Goal: Task Accomplishment & Management: Manage account settings

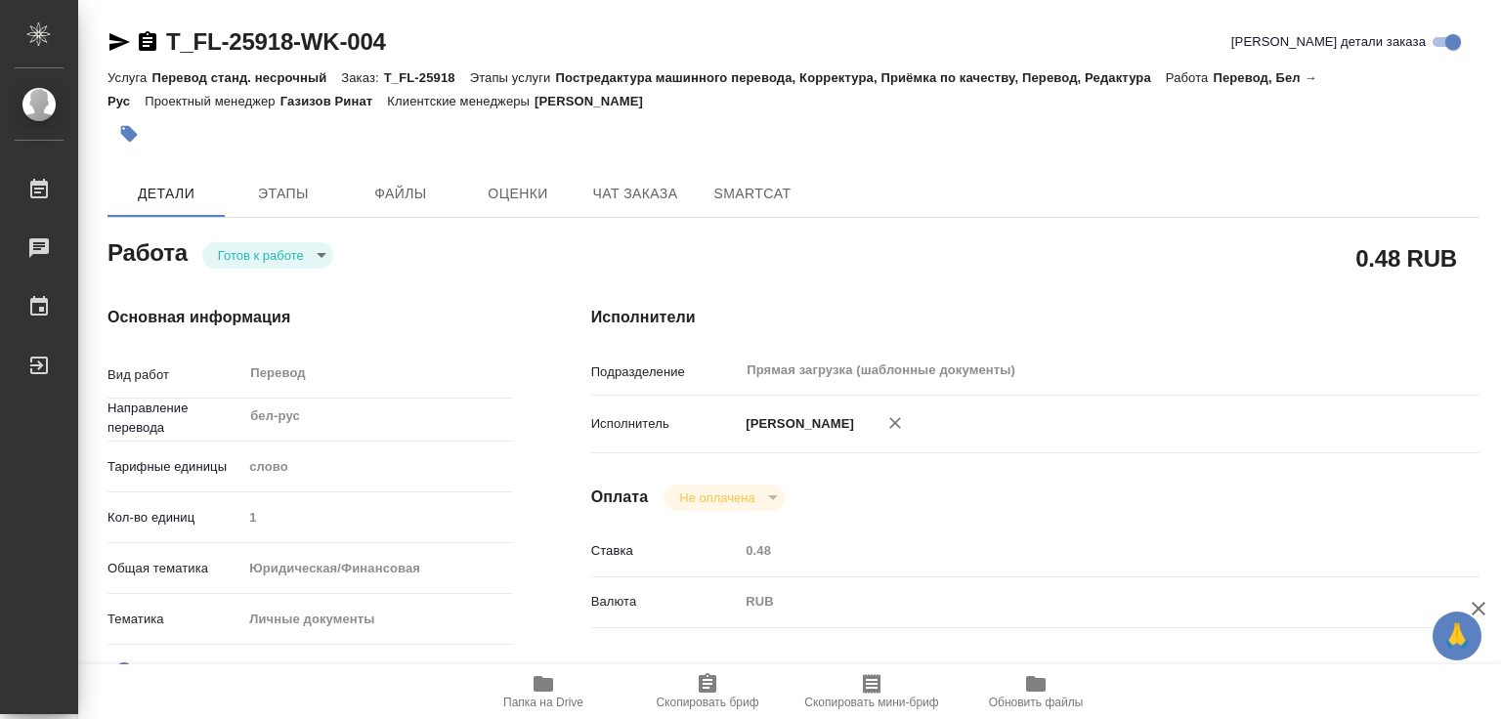
type textarea "x"
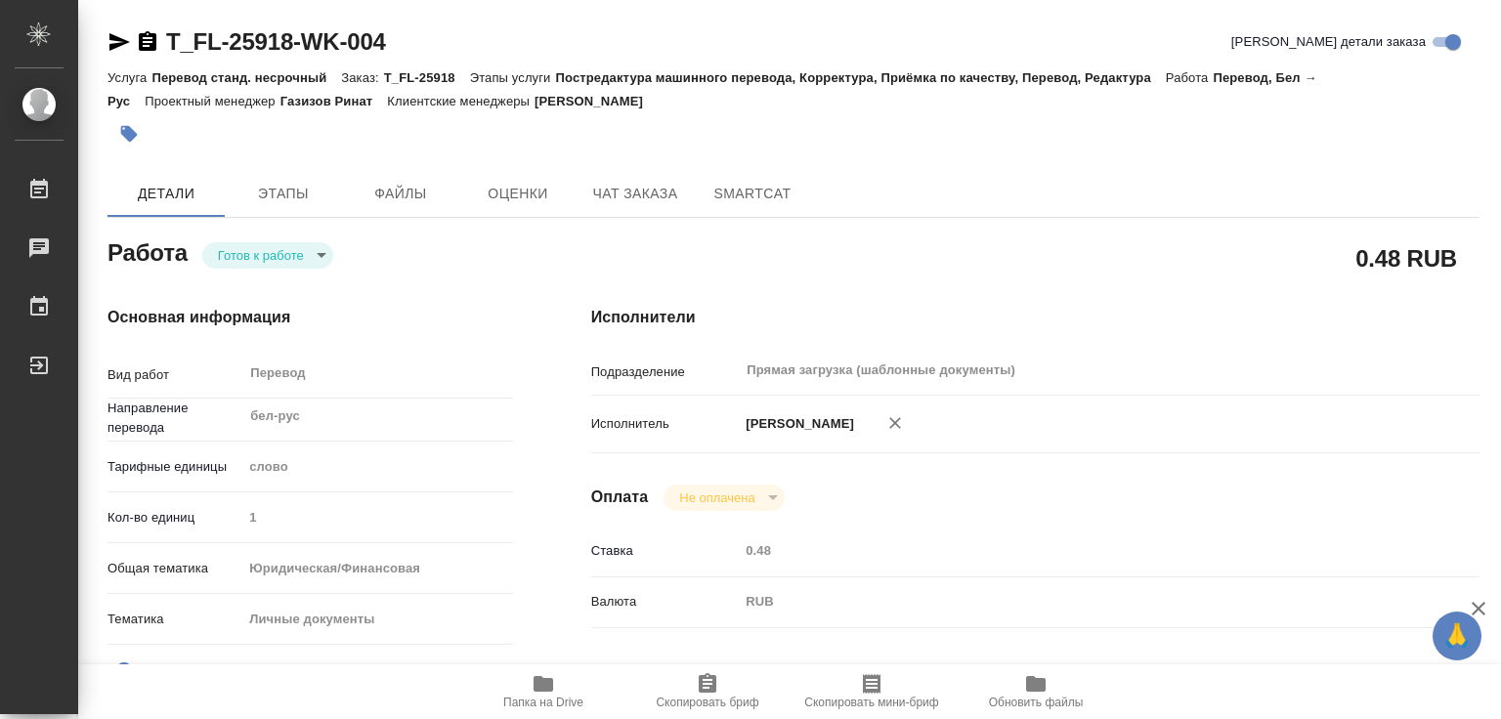
type textarea "x"
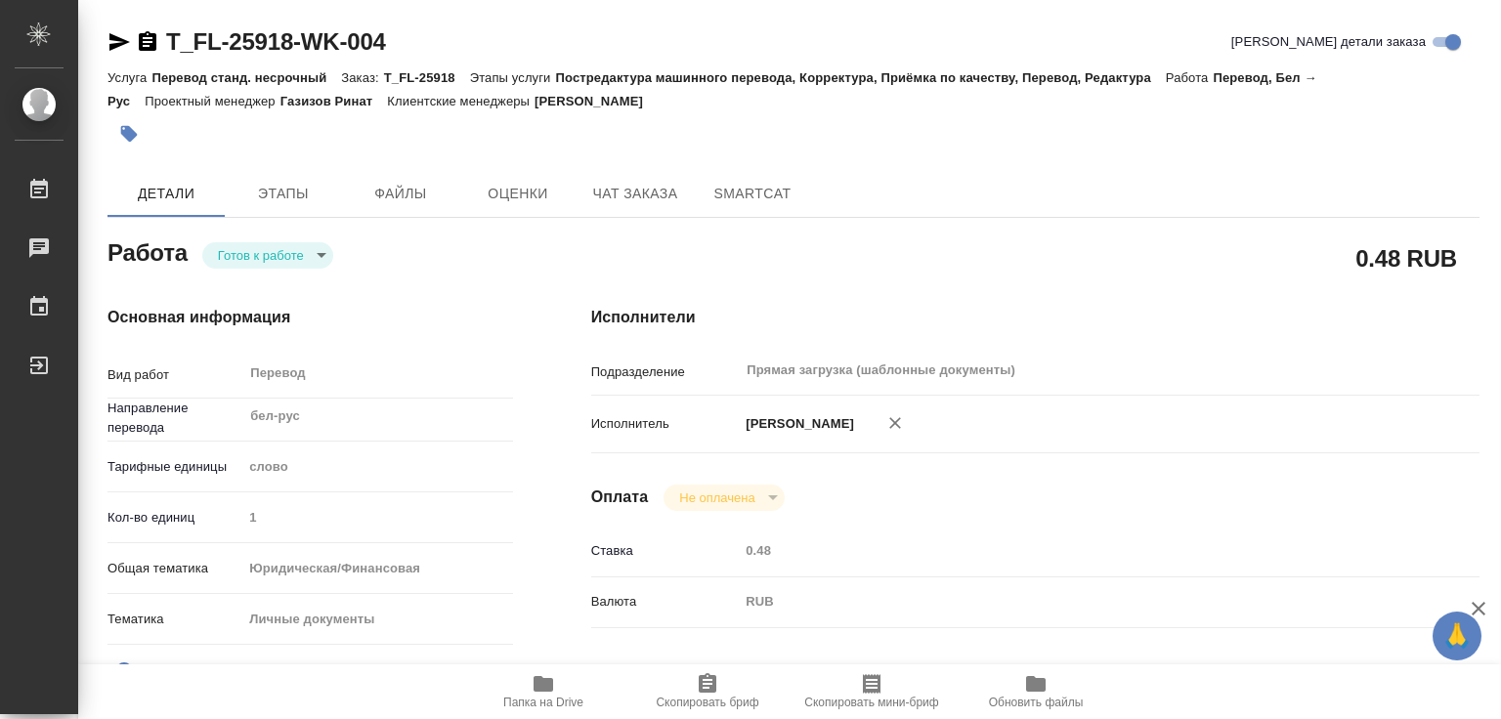
type textarea "x"
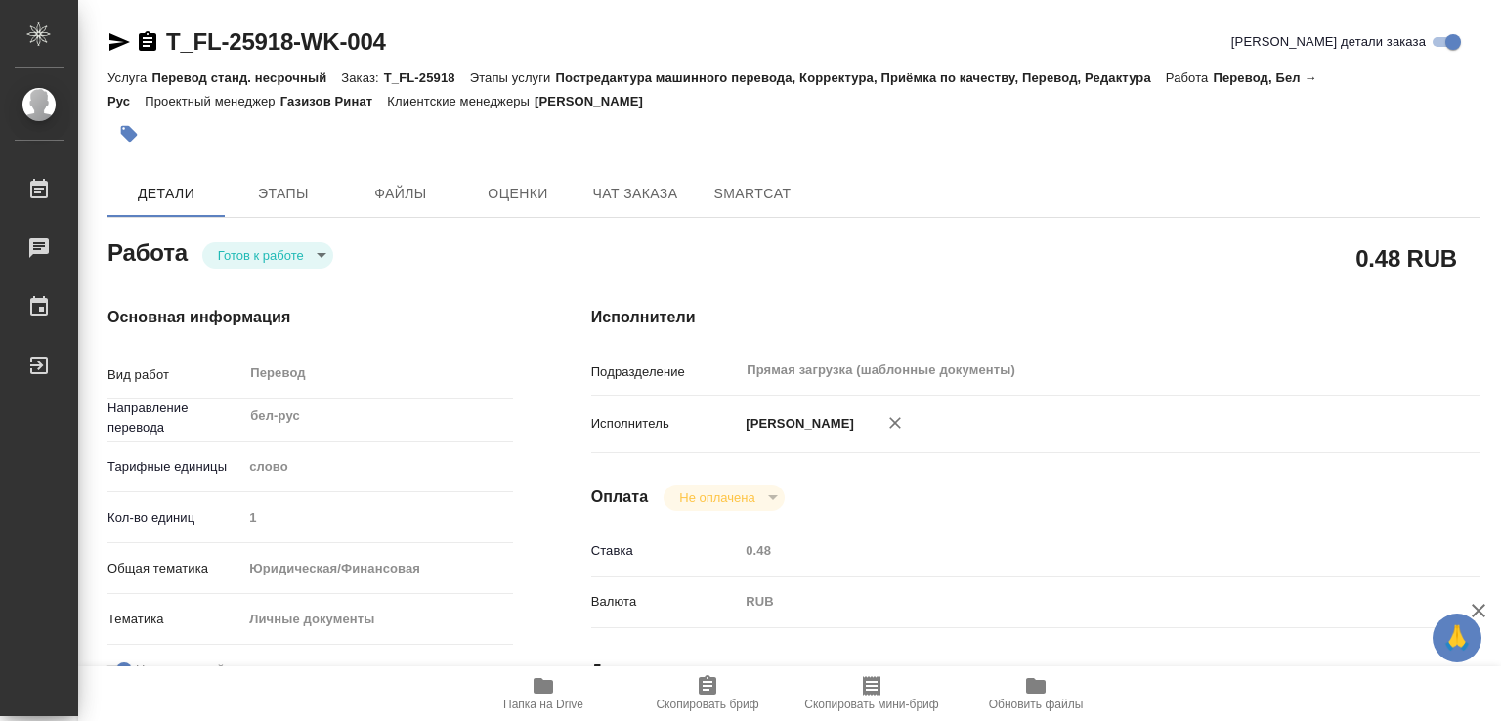
type textarea "x"
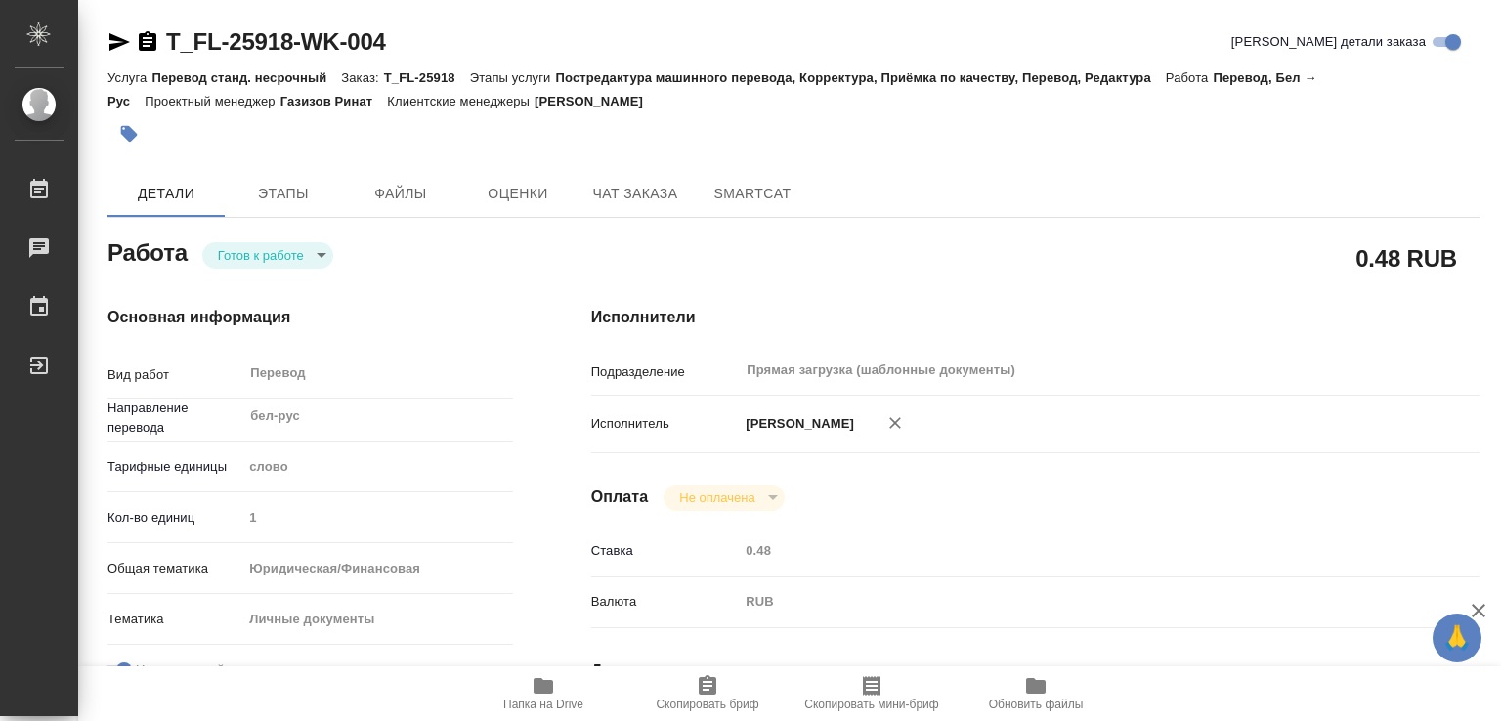
type textarea "x"
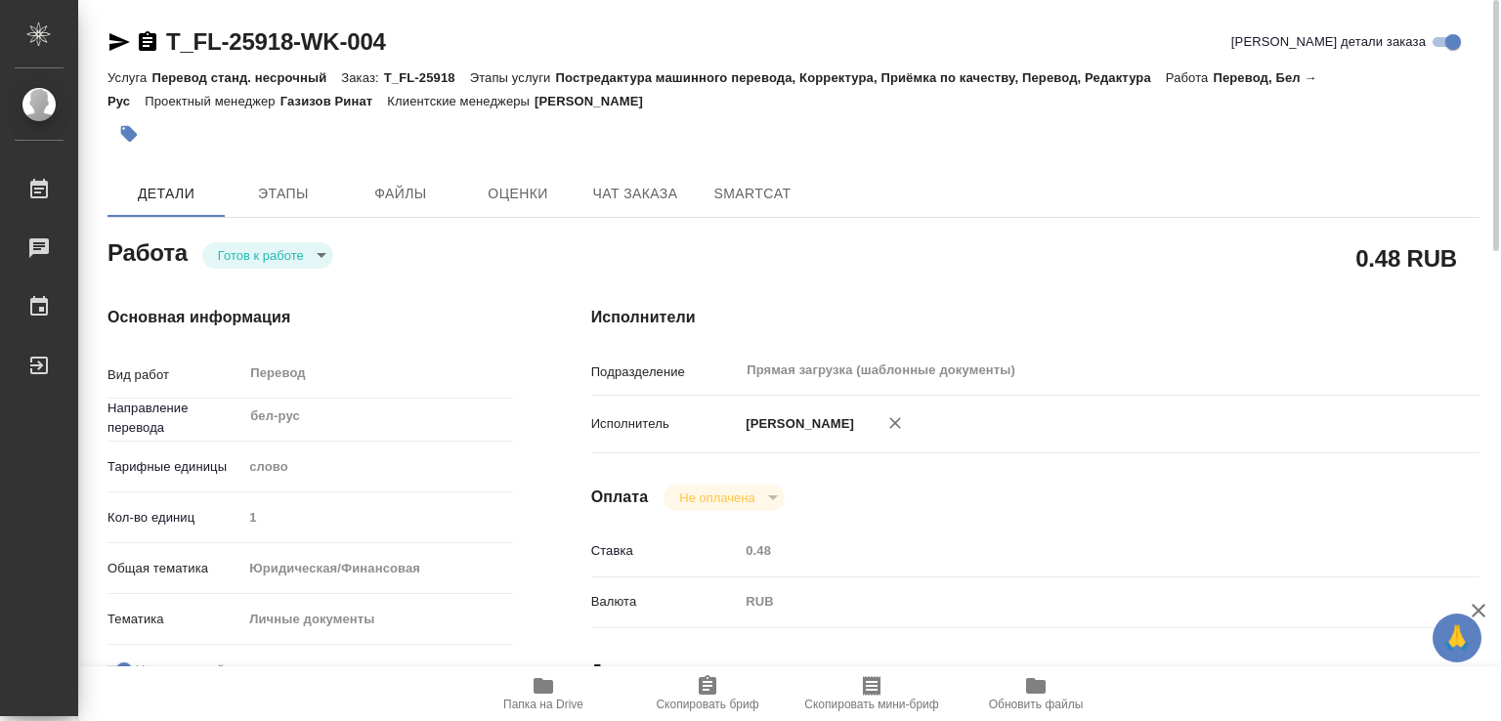
click at [122, 129] on icon "button" at bounding box center [129, 134] width 20 height 20
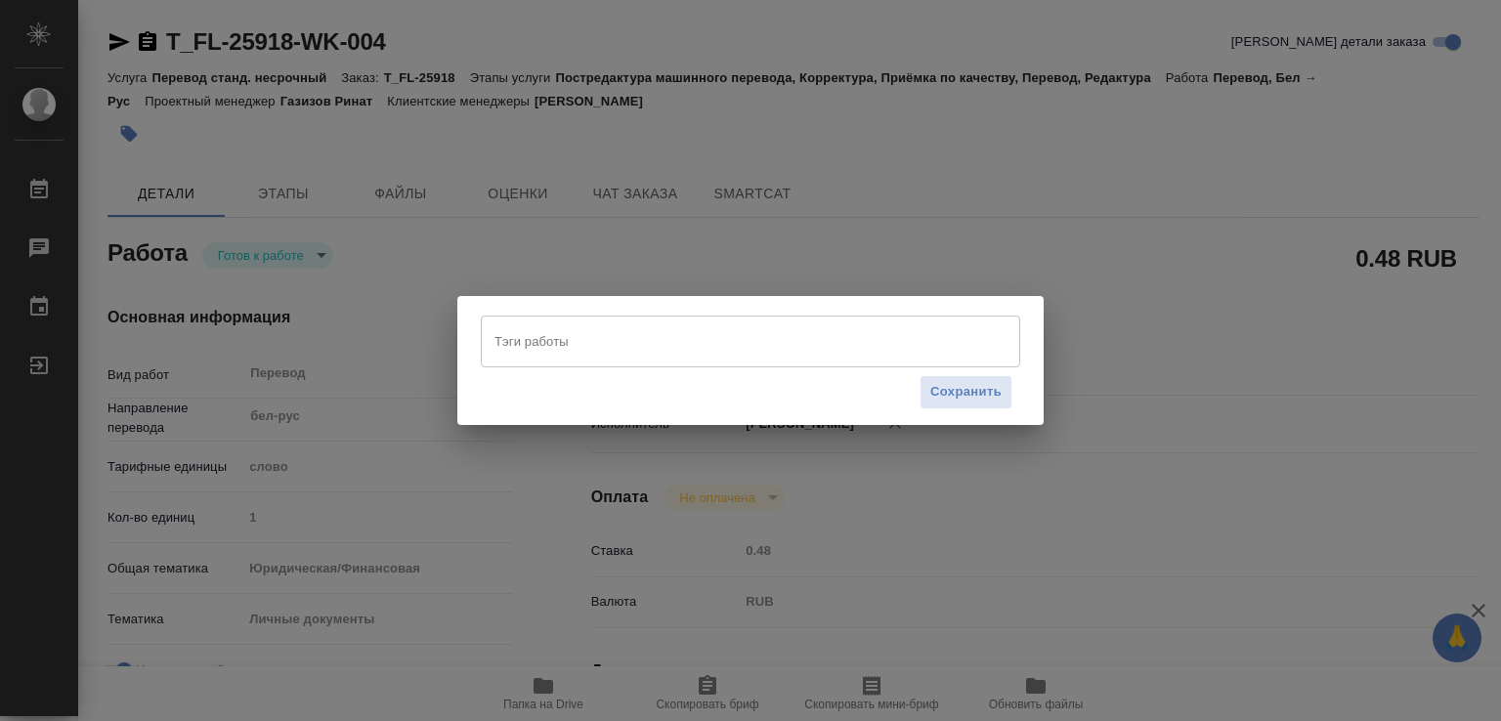
click at [518, 359] on div "Тэги работы" at bounding box center [750, 341] width 539 height 51
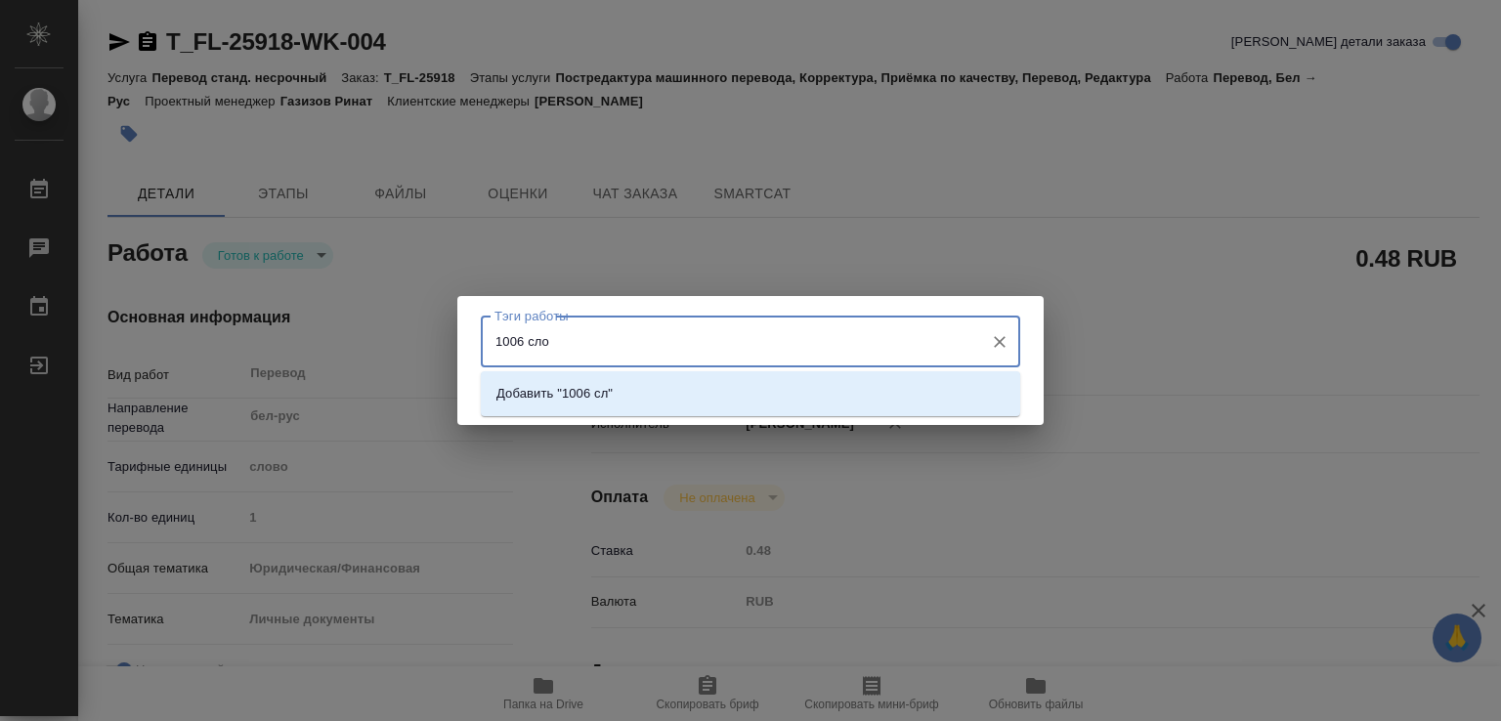
type input "1006 слов"
click at [581, 385] on p "Добавить "1006 слов"" at bounding box center [561, 394] width 131 height 20
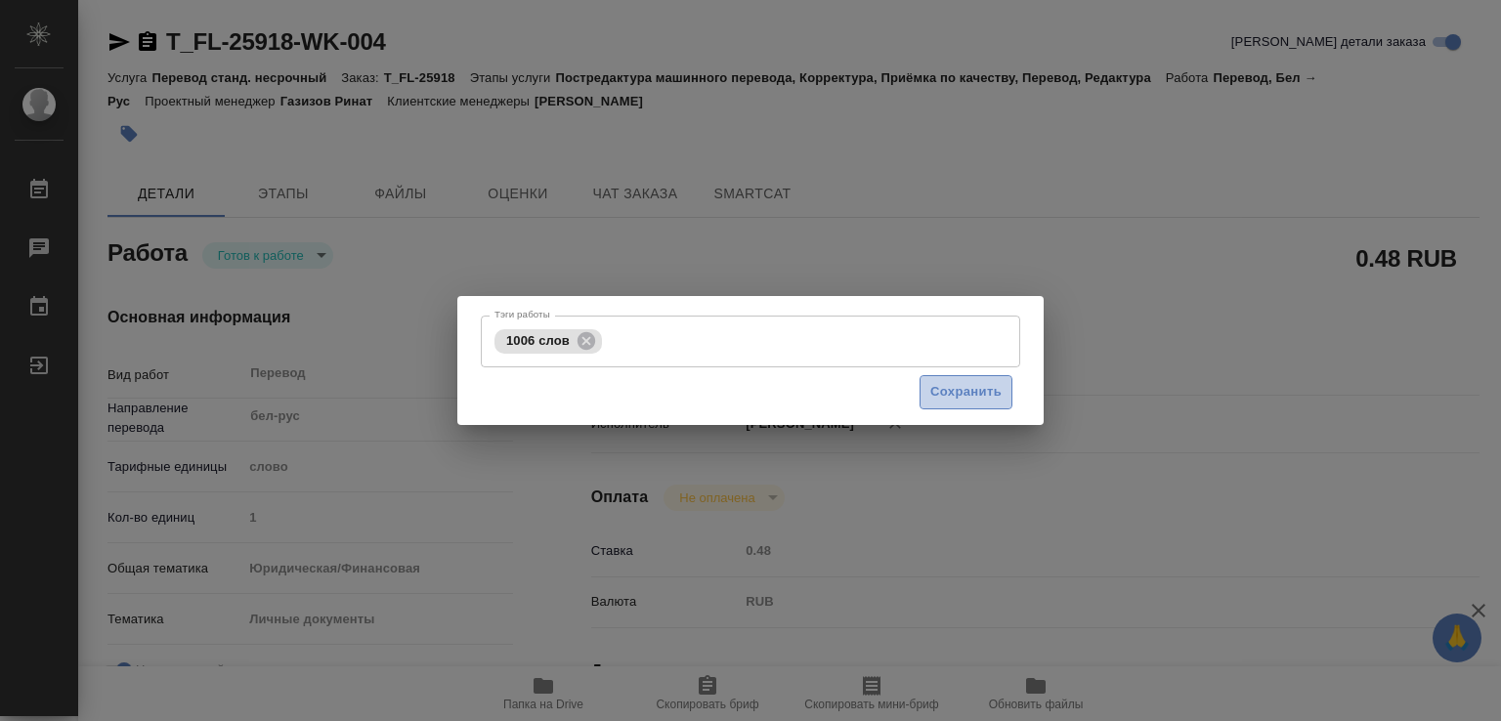
click at [970, 392] on span "Сохранить" at bounding box center [965, 392] width 71 height 22
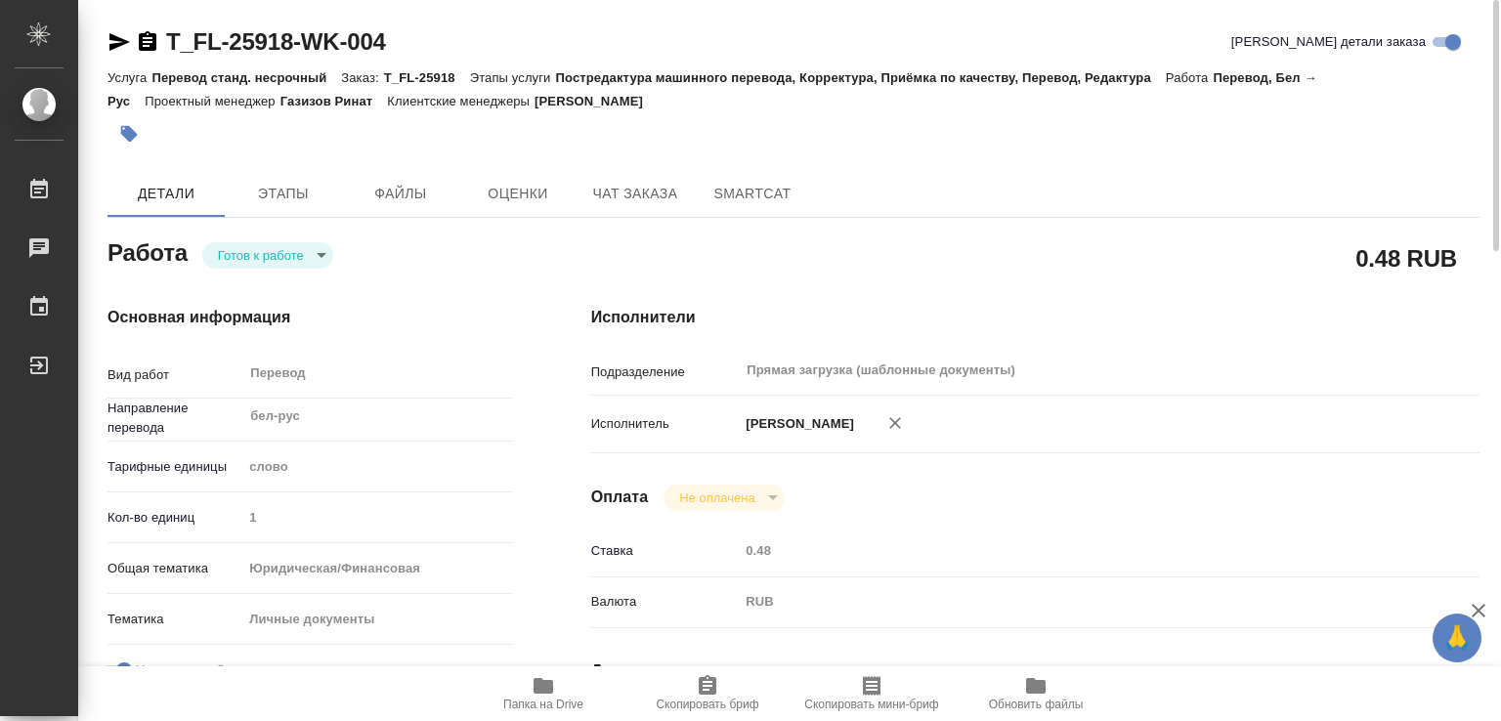
click at [538, 702] on span "Папка на Drive" at bounding box center [543, 705] width 80 height 14
type input "readyForWork"
type textarea "Перевод"
type textarea "x"
type input "бел-рус"
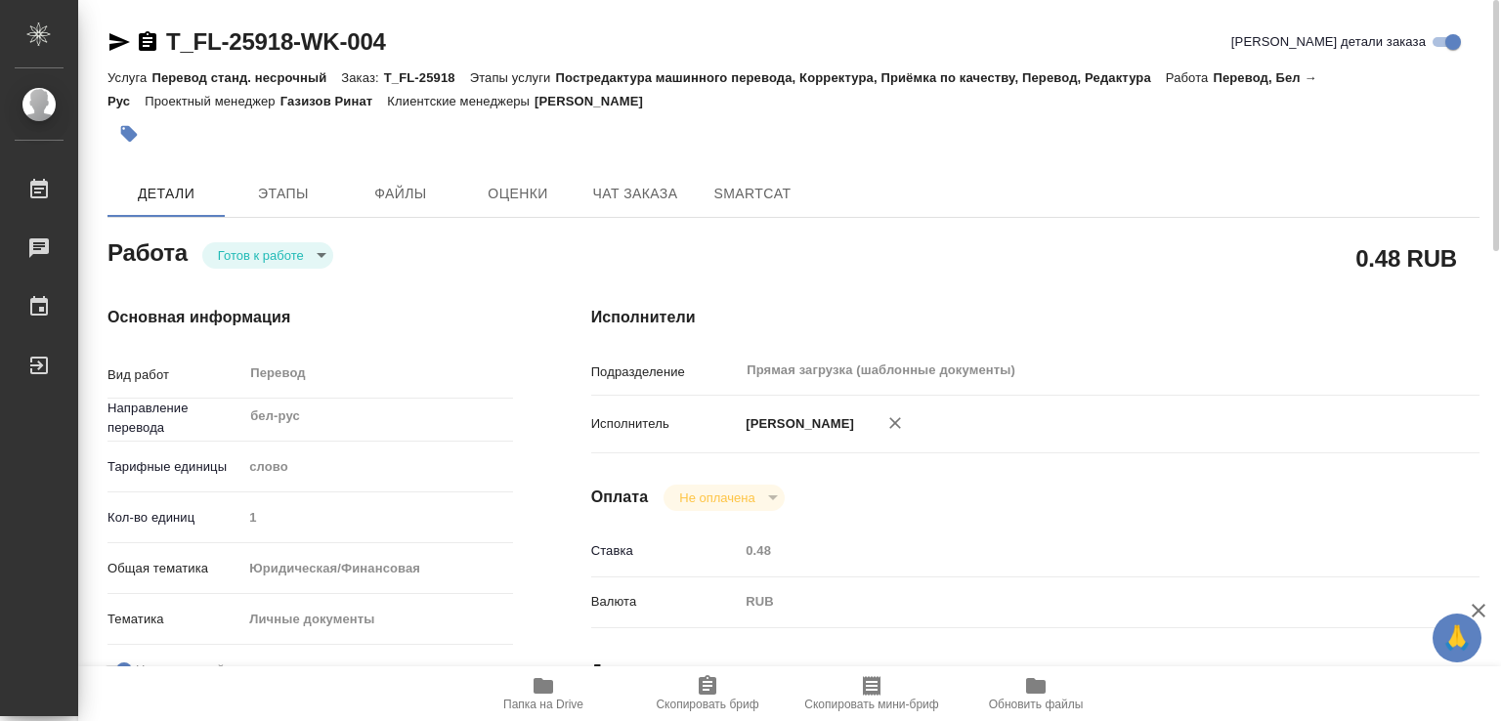
type input "5a8b1489cc6b4906c91bfd90"
type input "1"
type input "yr-fn"
type input "5a8b8b956a9677013d343cfe"
checkbox input "true"
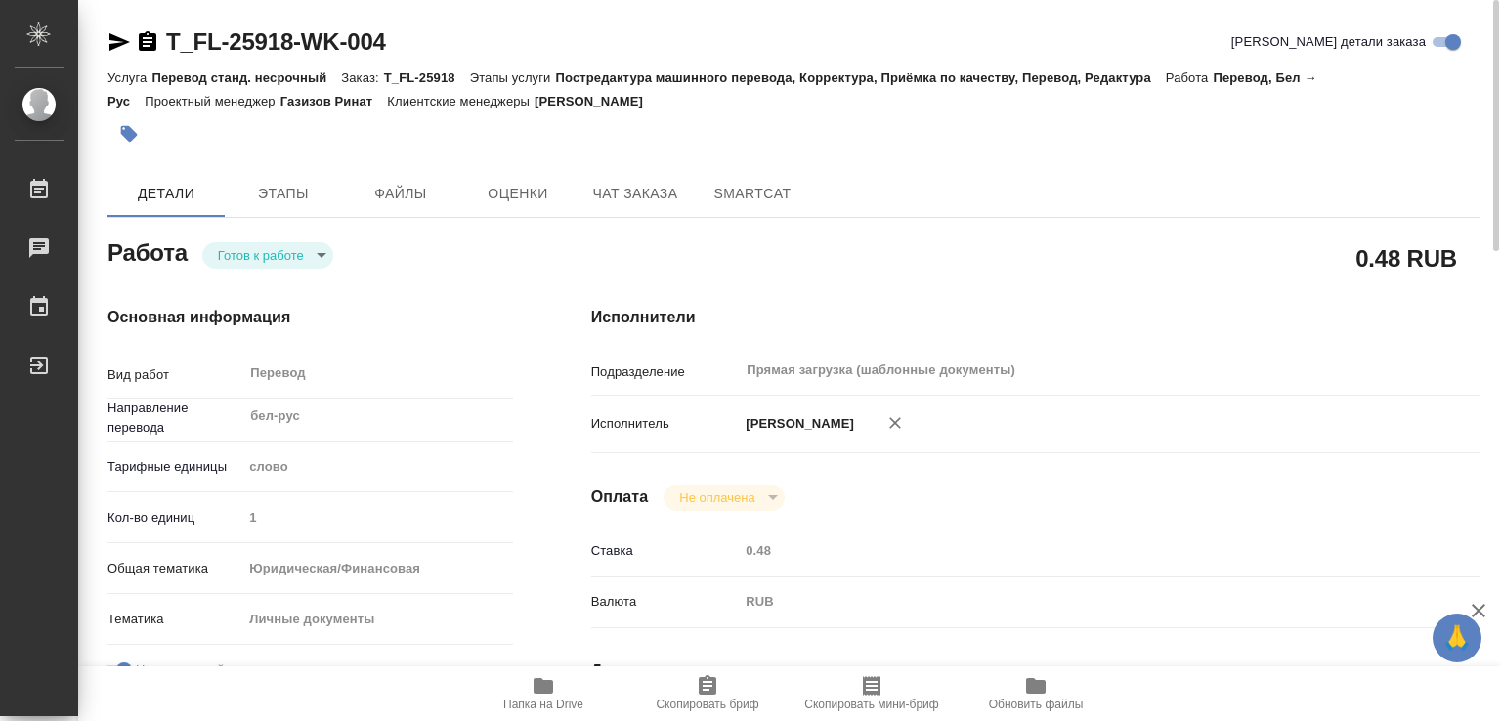
type input "25.08.2025 13:26"
type input "27.08.2025 10:00"
type input "27.08.2025 11:00"
type input "Прямая загрузка (шаблонные документы)"
type input "notPayed"
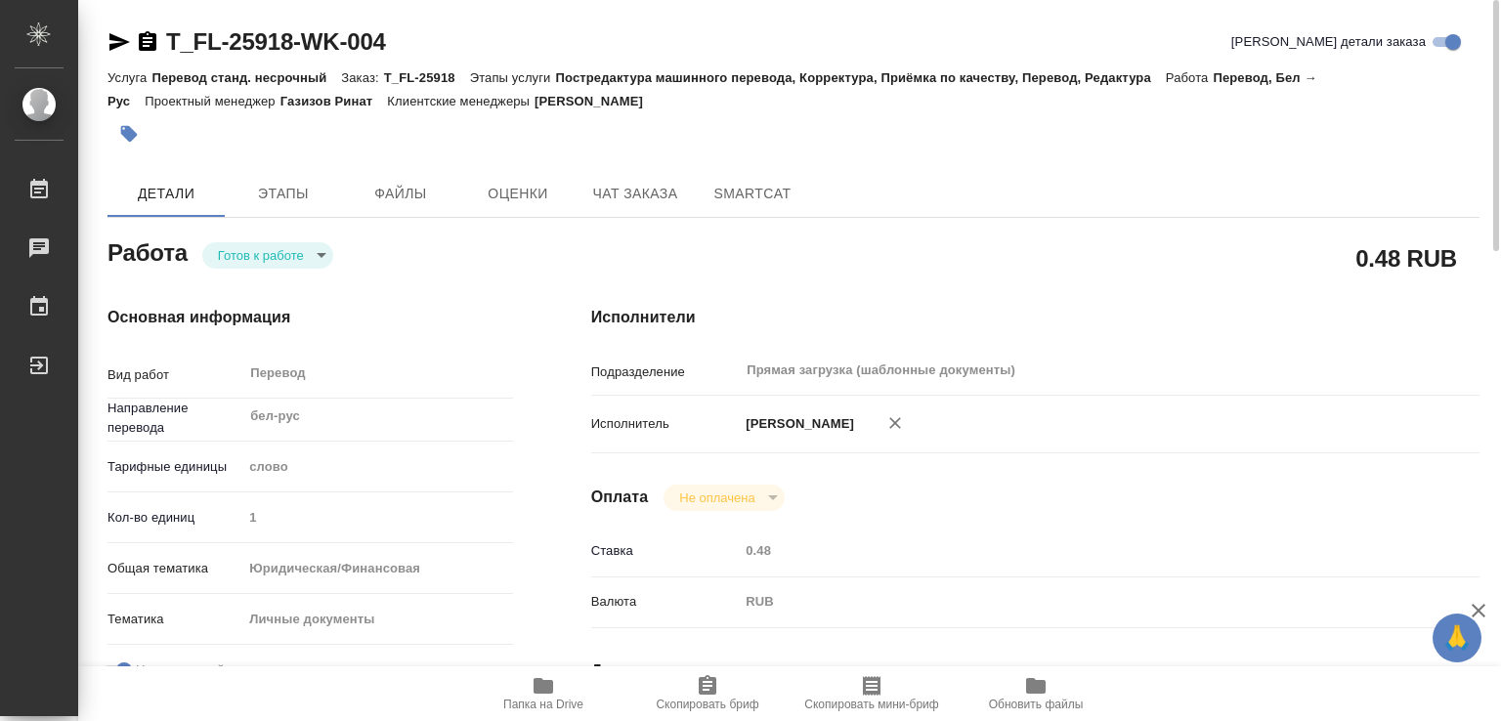
type input "0.48"
type input "RUB"
type input "[PERSON_NAME]"
type textarea "x"
type textarea "/Clients/FL_T/Orders/T_FL-25918/Translated/T_FL-25918-WK-004"
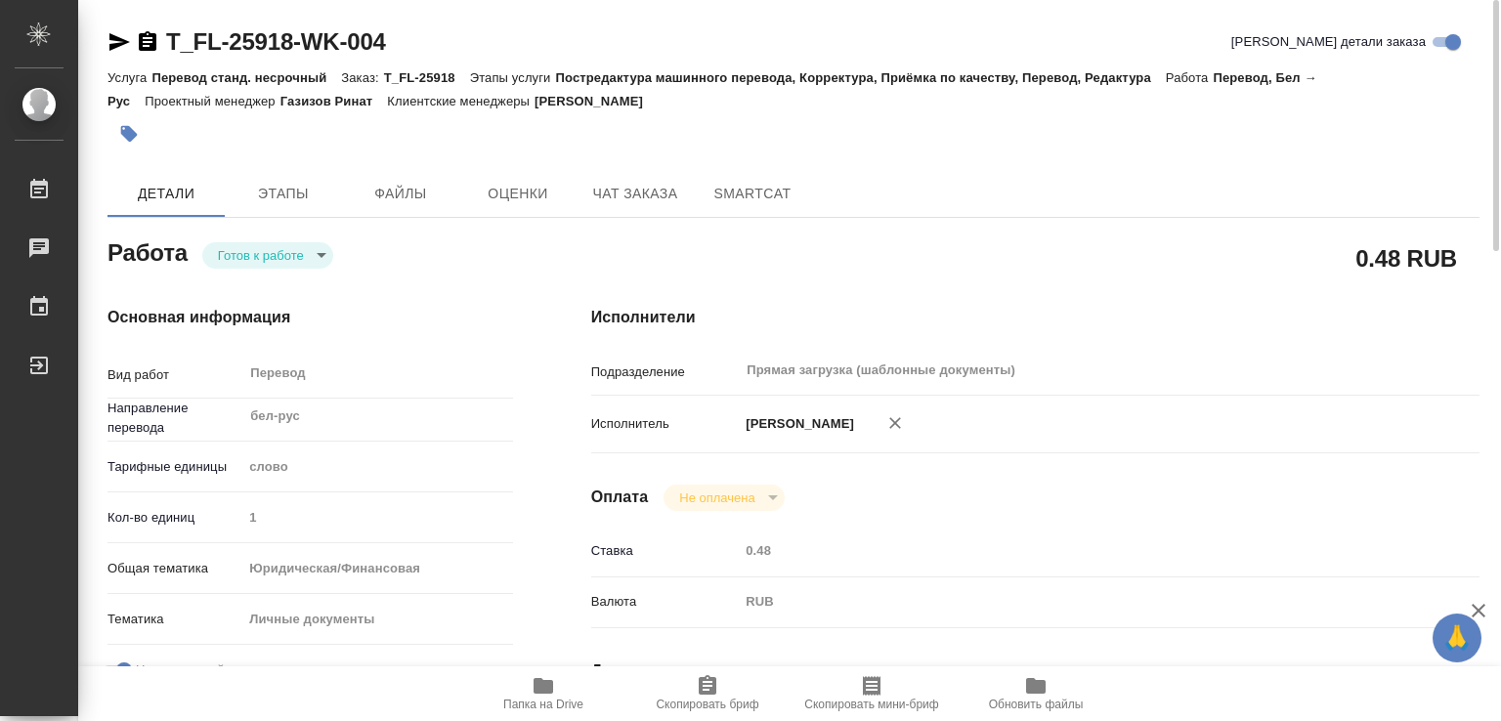
type textarea "x"
type input "T_FL-25918"
type input "Перевод станд. несрочный"
type input "Постредактура машинного перевода, Корректура, Приёмка по качеству, Перевод, Ред…"
type input "Прохорова Анастасия"
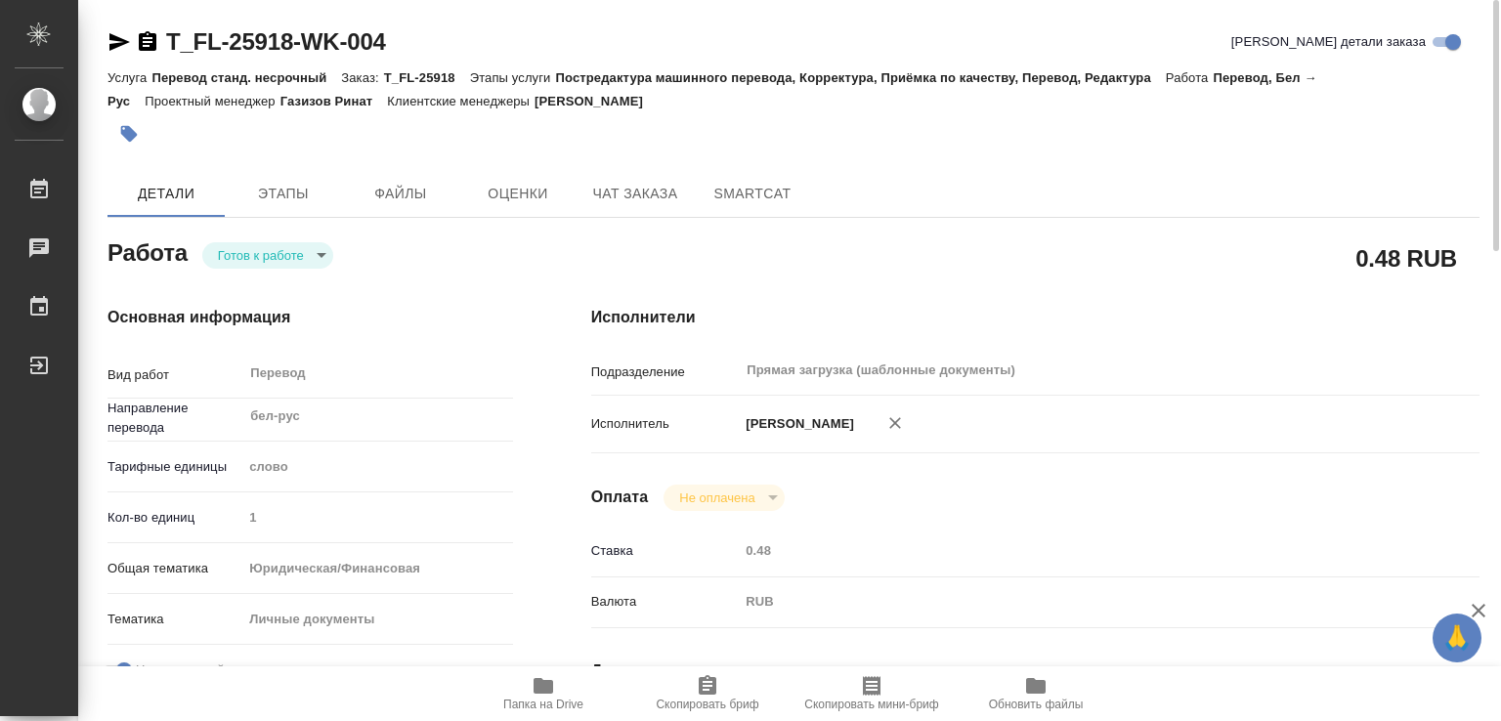
type input "Петрова Валерия"
type input "/Clients/FL_T/Orders/T_FL-25918"
type textarea "Фаустова Анастасия"
type textarea "x"
type textarea "бел-рус под нот На стр.25 паспорта На штампе указано Г. Могилёв Отдел внутренни…"
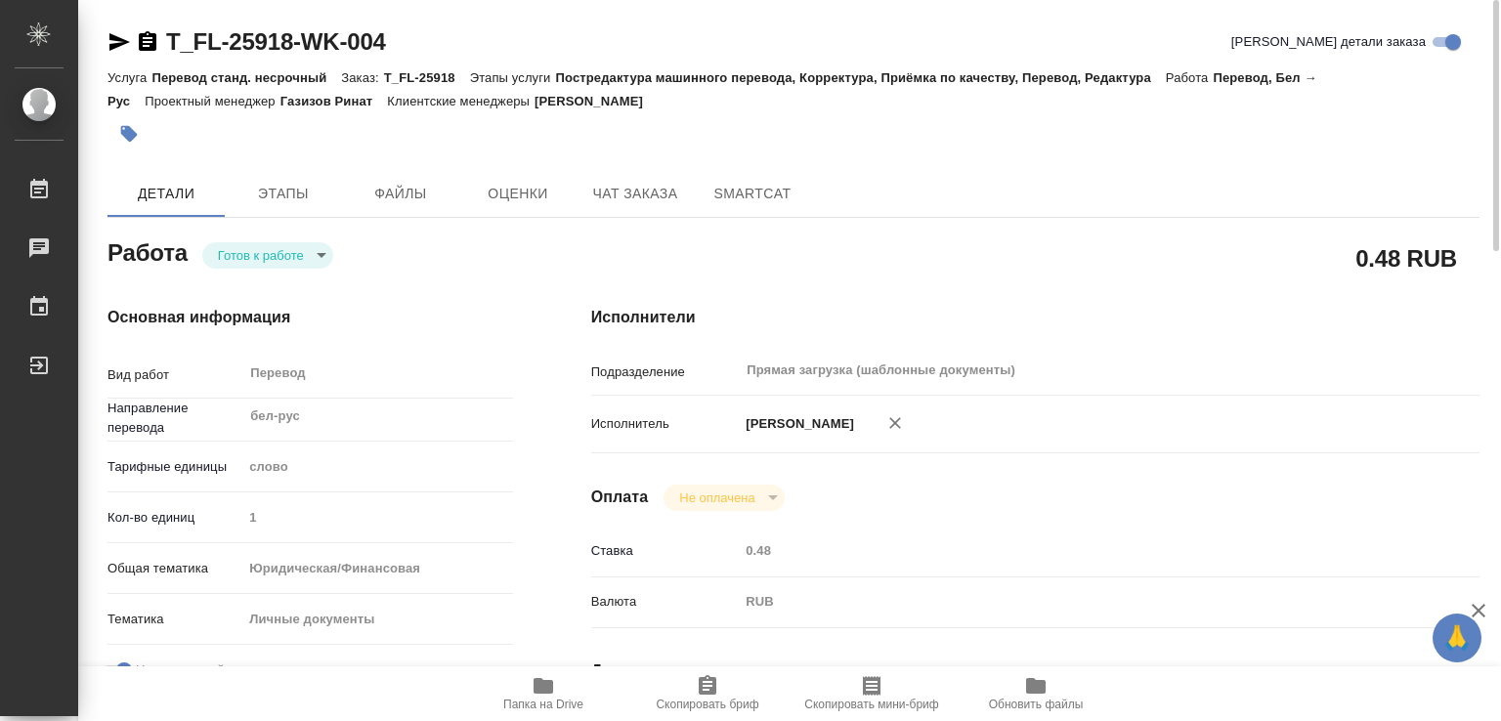
type textarea "x"
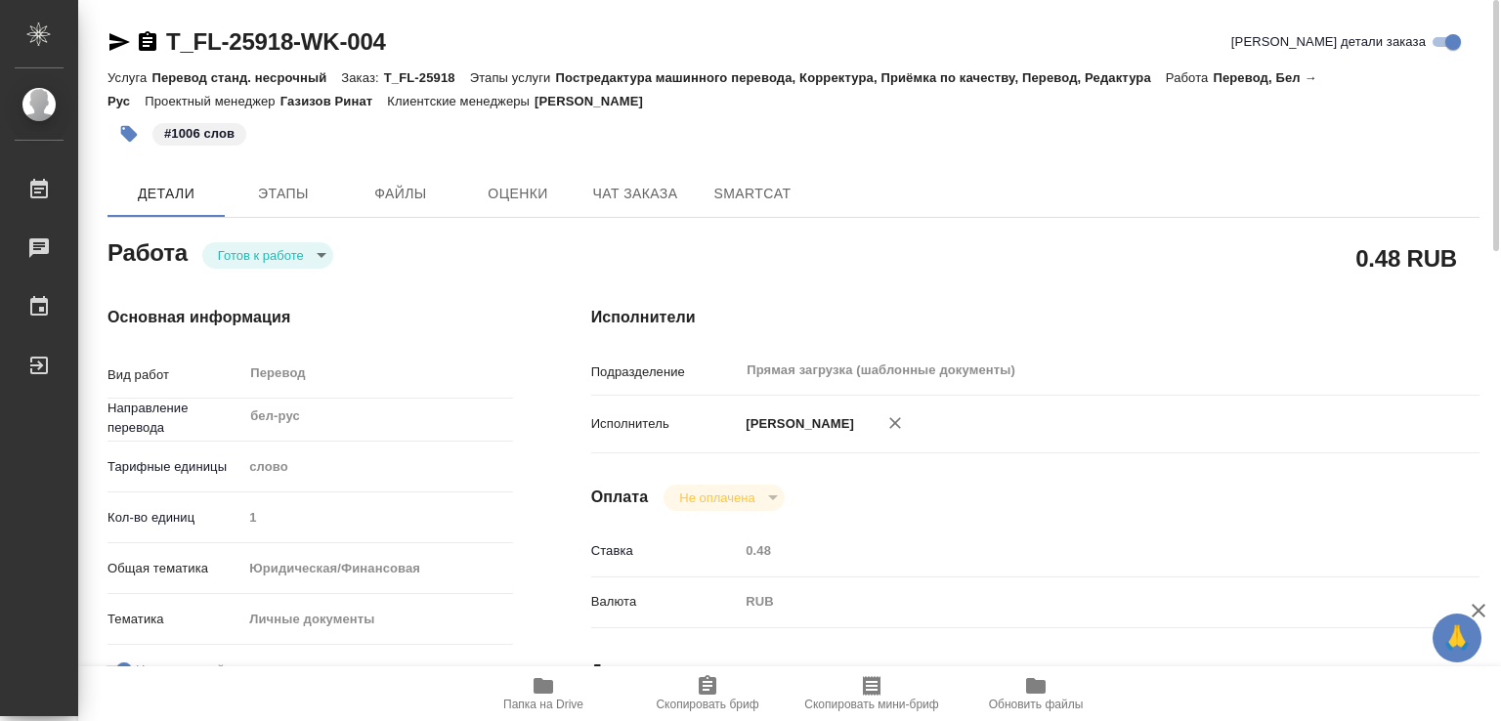
type textarea "x"
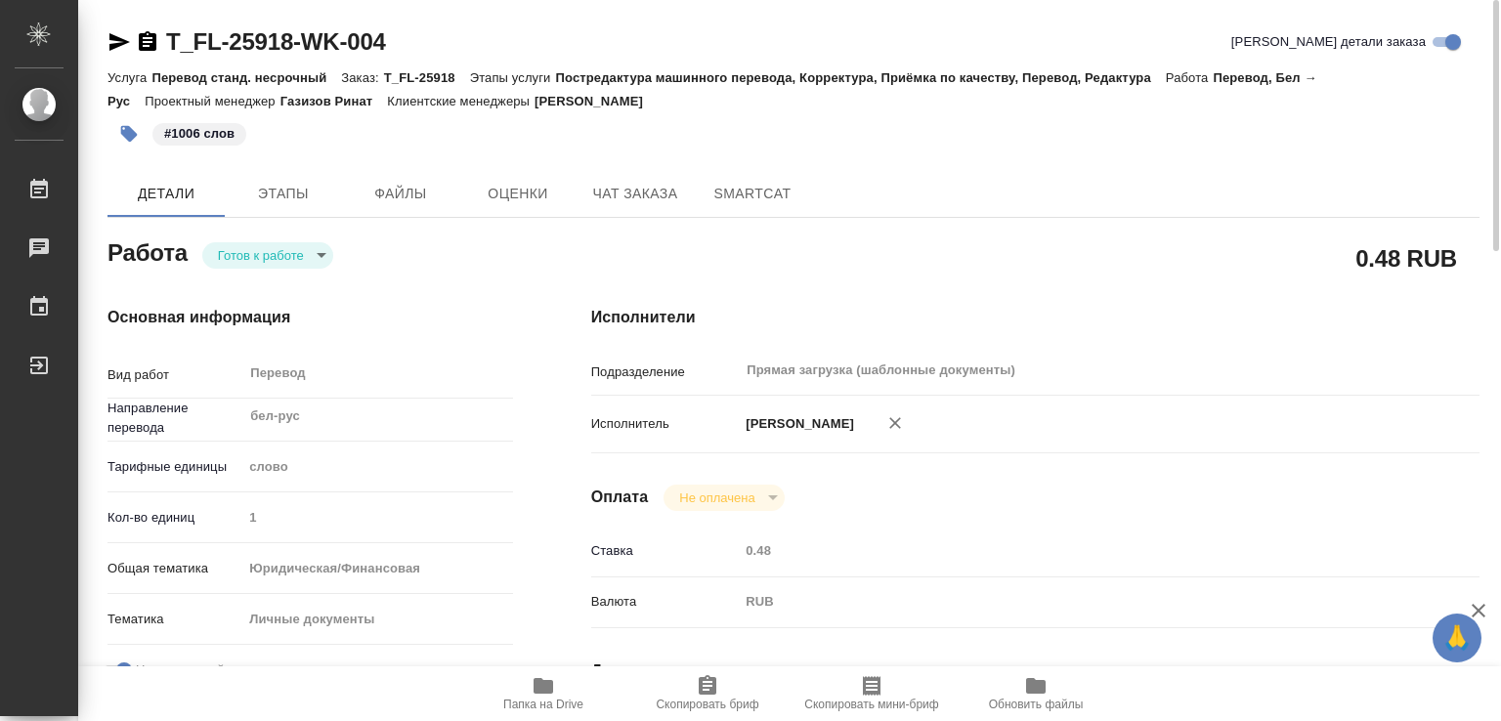
type textarea "x"
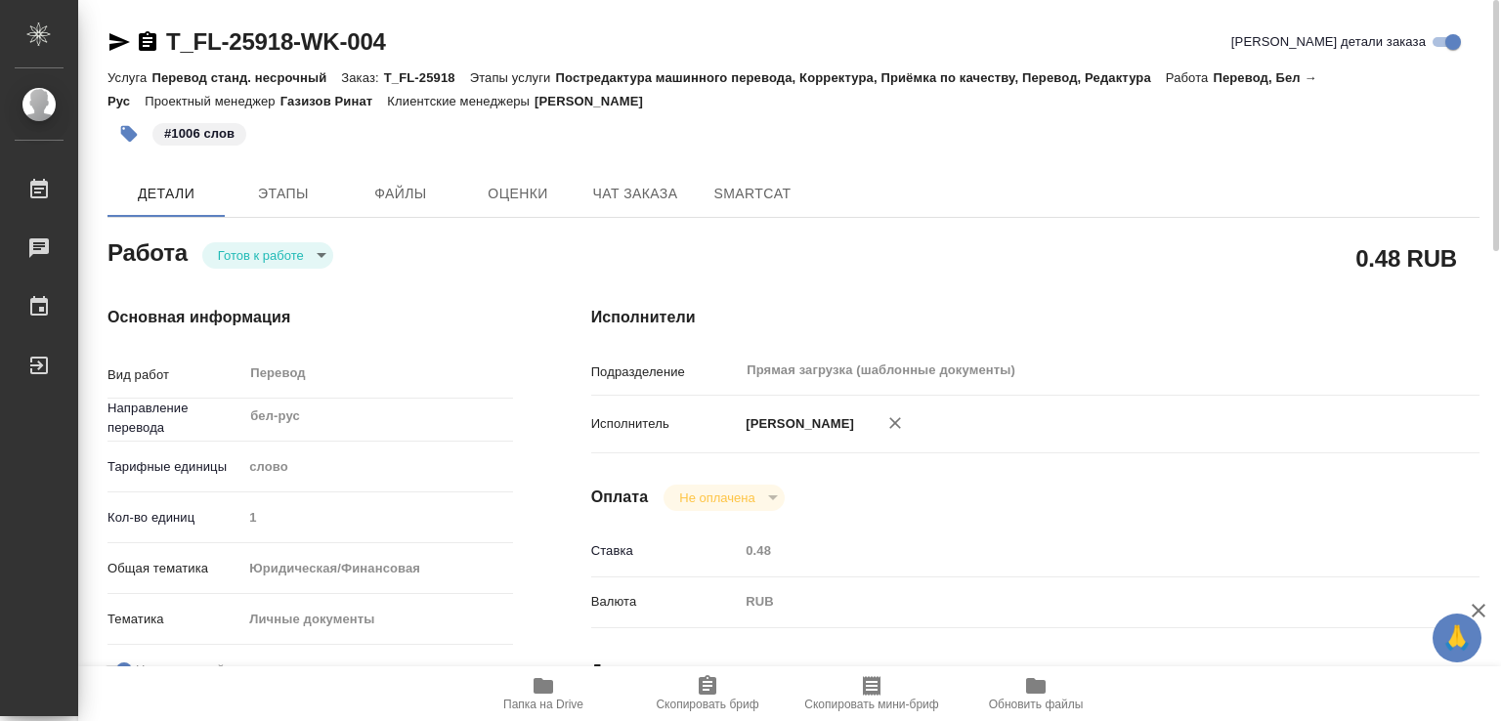
type textarea "x"
click at [268, 259] on body "🙏 .cls-1 fill:#fff; AWATERA Marchenko Daria Работы 0 Чаты График Выйти T_FL-259…" at bounding box center [750, 360] width 1501 height 721
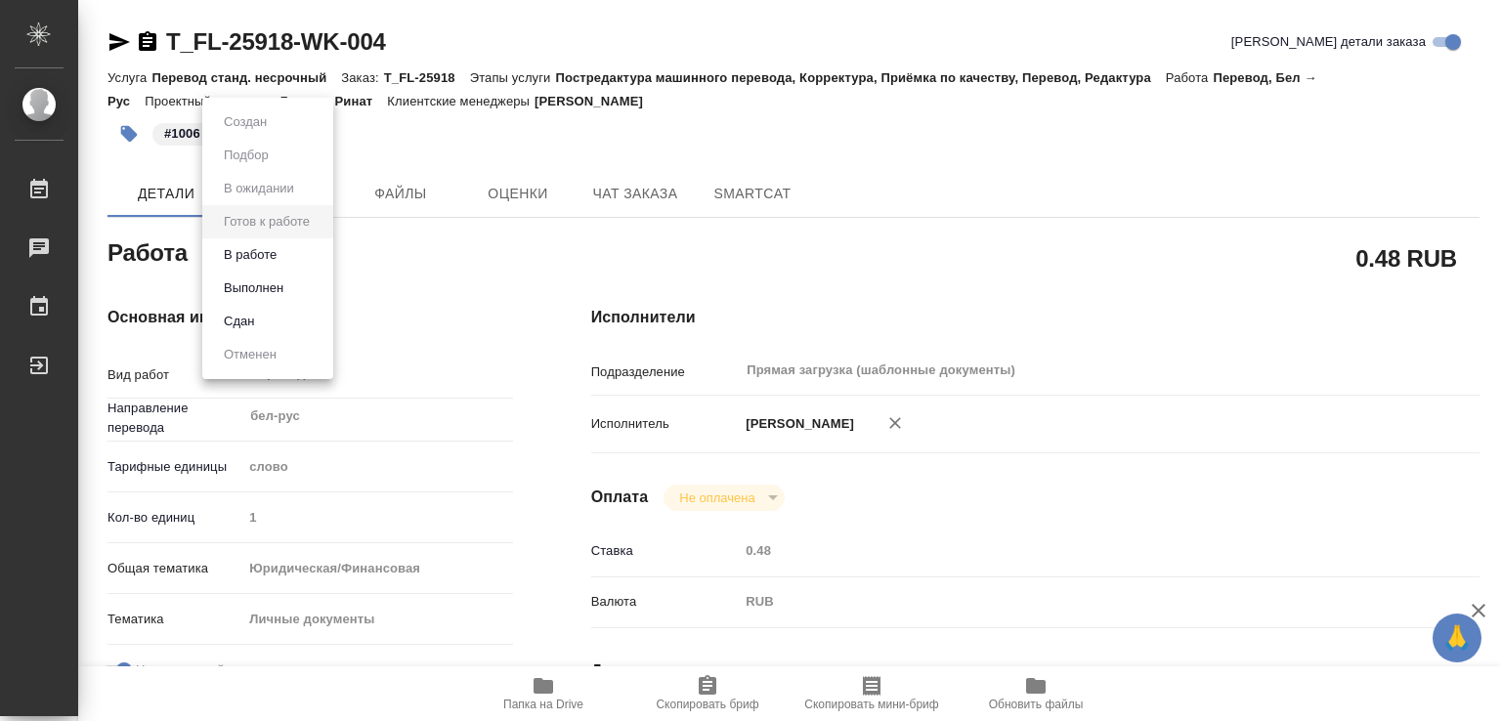
click at [291, 284] on li "Выполнен" at bounding box center [267, 288] width 131 height 33
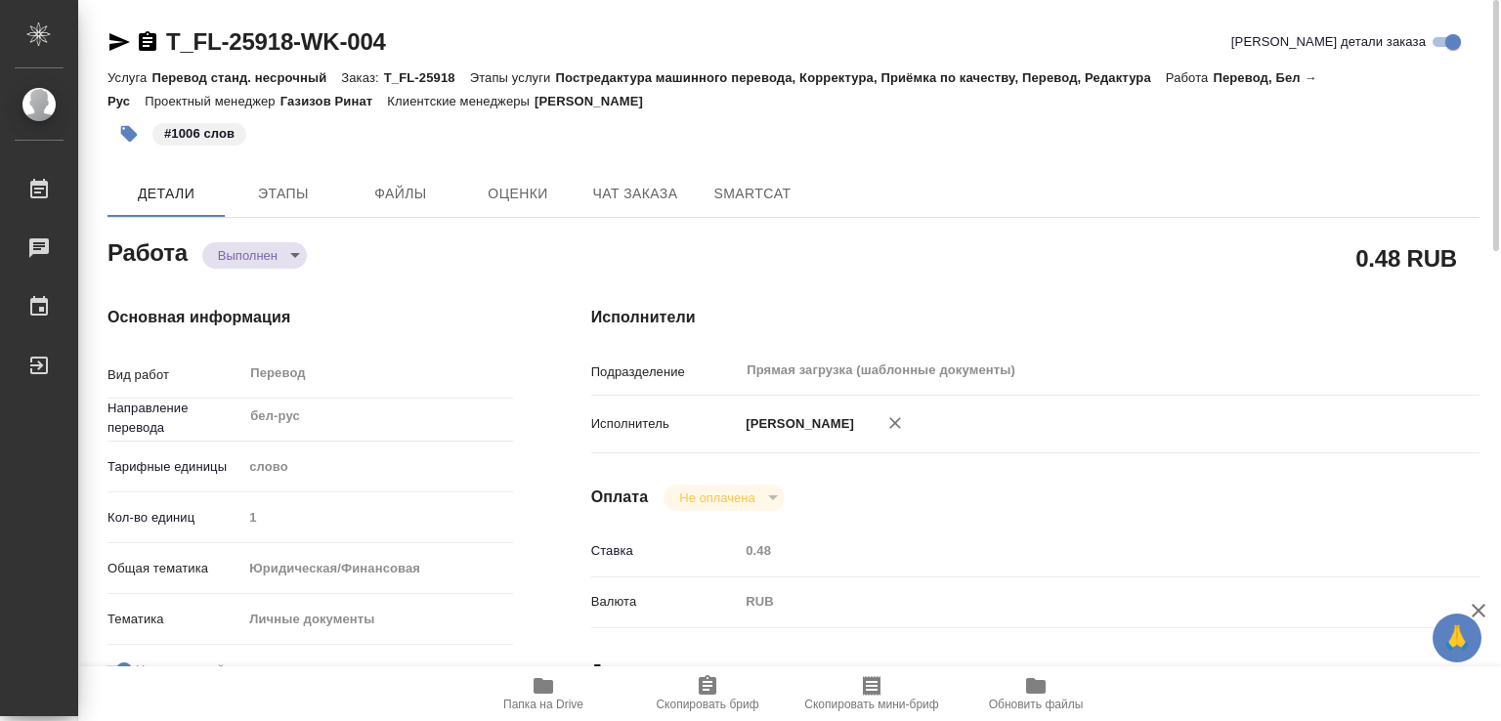
type textarea "x"
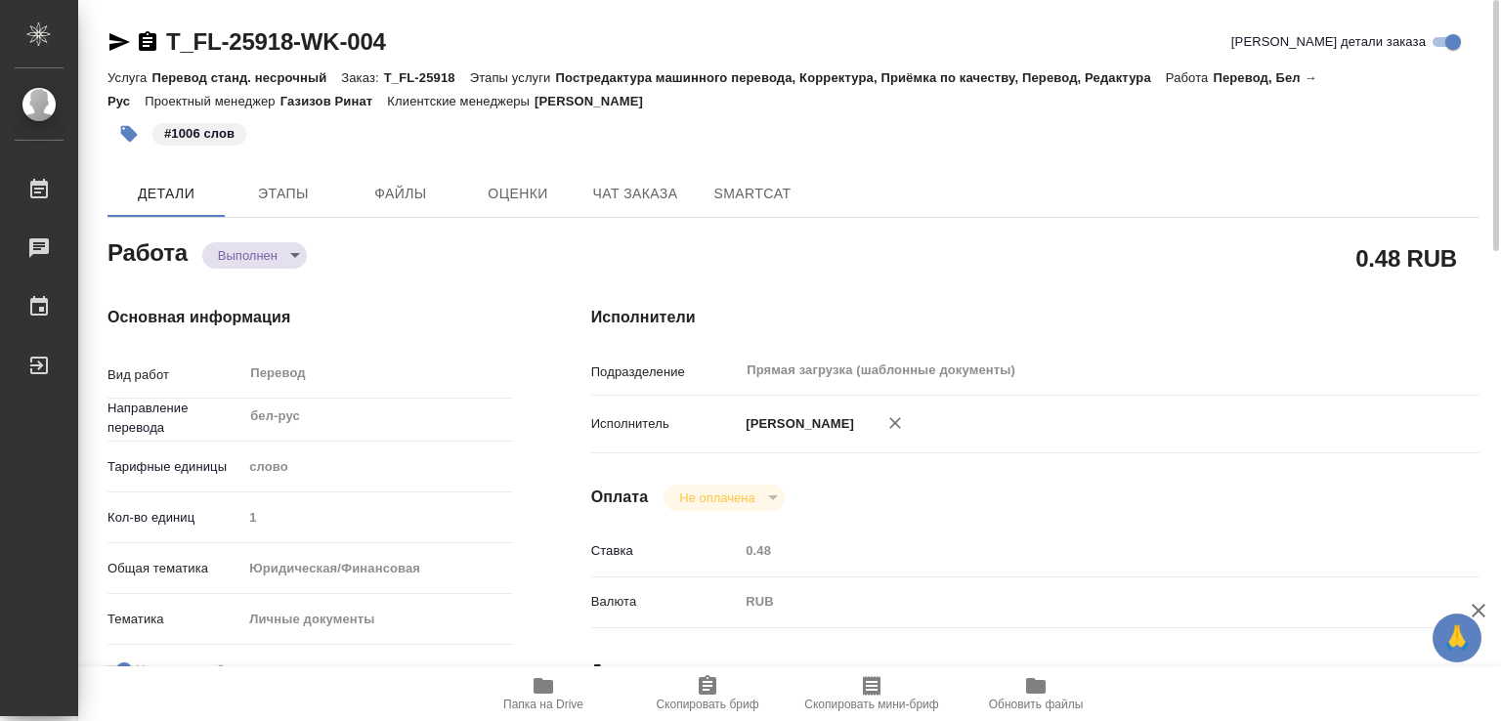
type textarea "x"
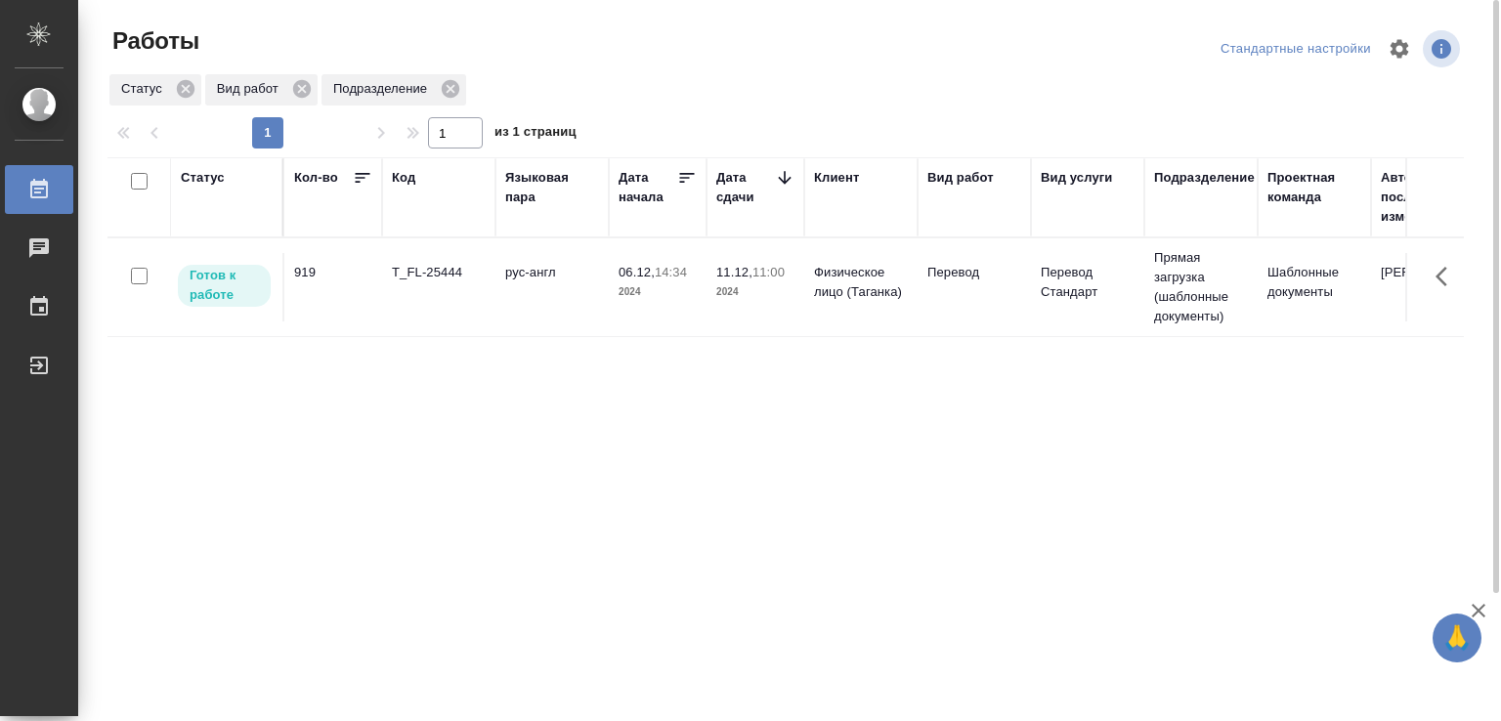
click at [210, 178] on div "Статус" at bounding box center [203, 178] width 44 height 20
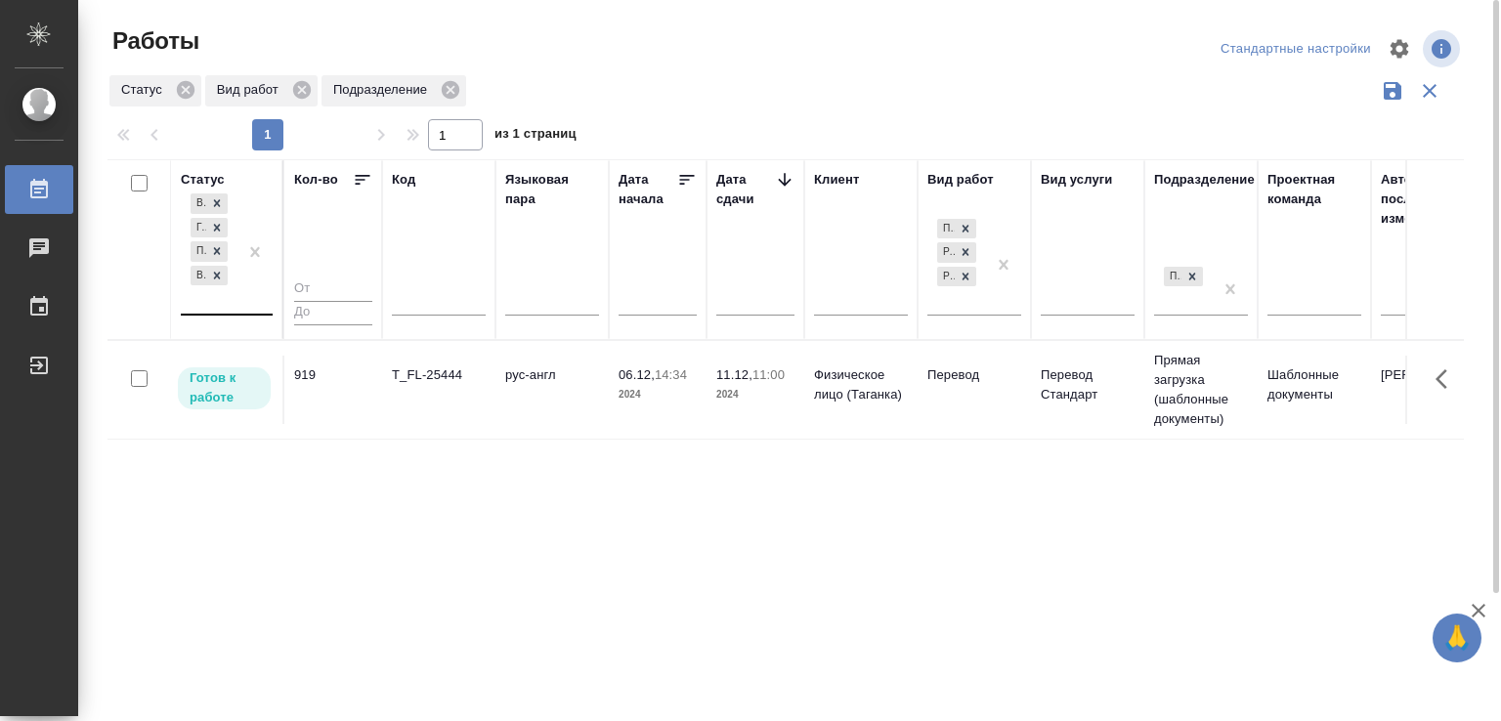
click at [243, 310] on div at bounding box center [254, 252] width 35 height 124
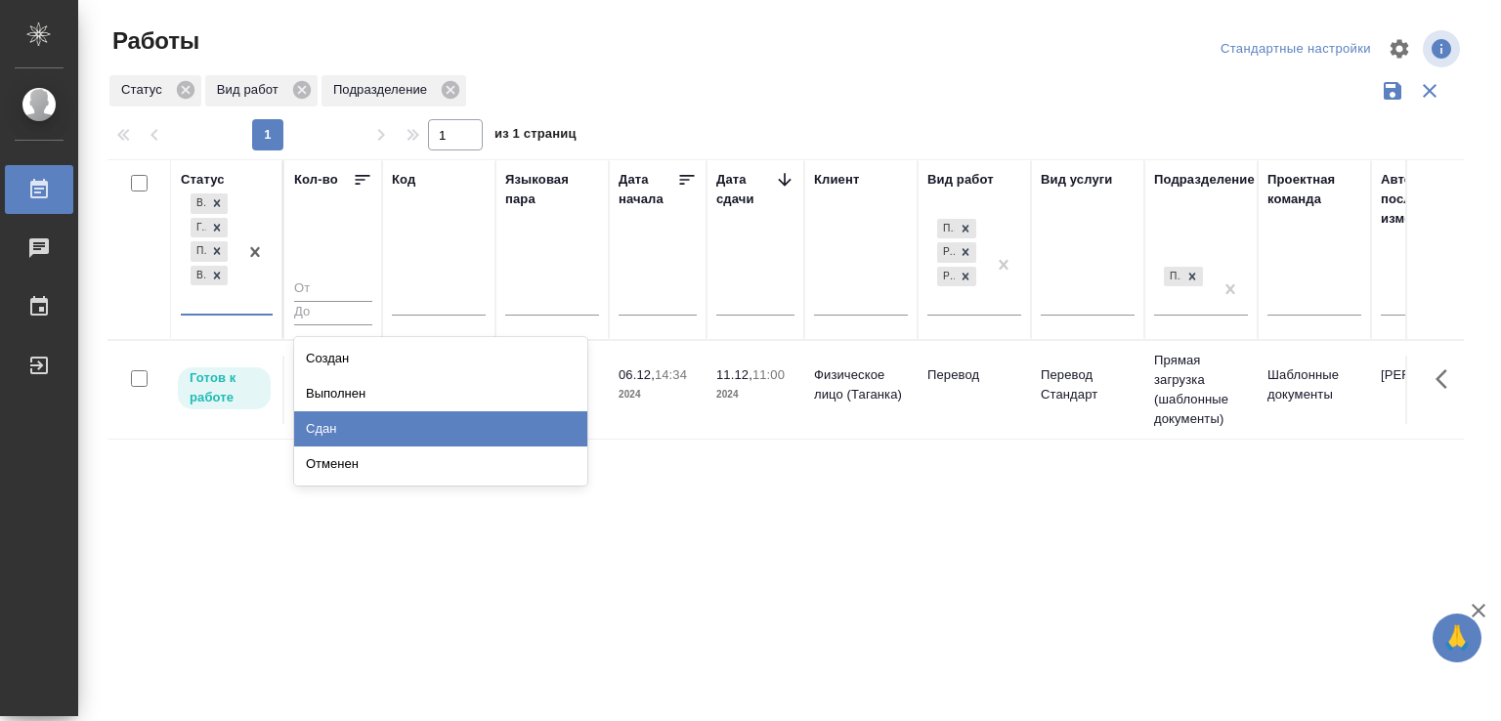
click at [337, 417] on div "Сдан" at bounding box center [440, 428] width 293 height 35
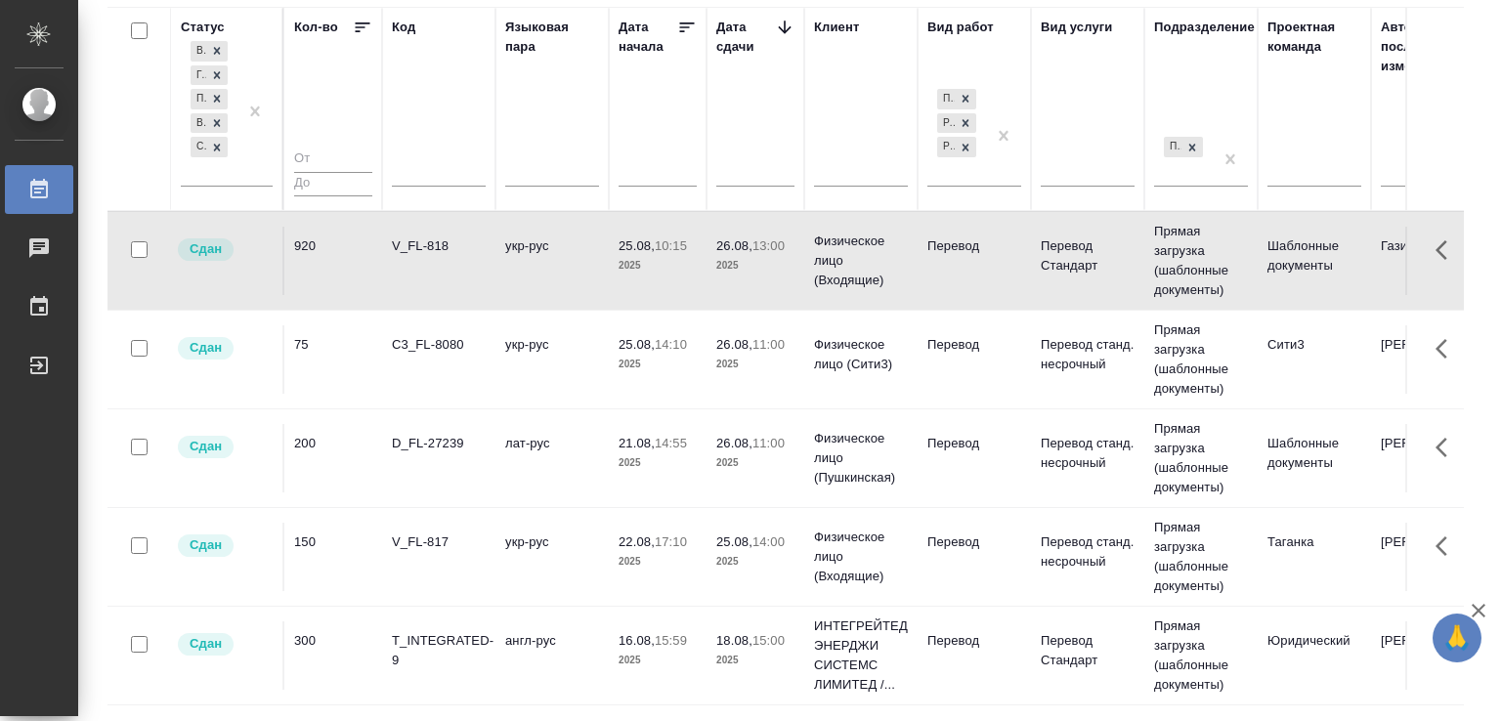
click at [442, 259] on td "V_FL-818" at bounding box center [438, 261] width 113 height 68
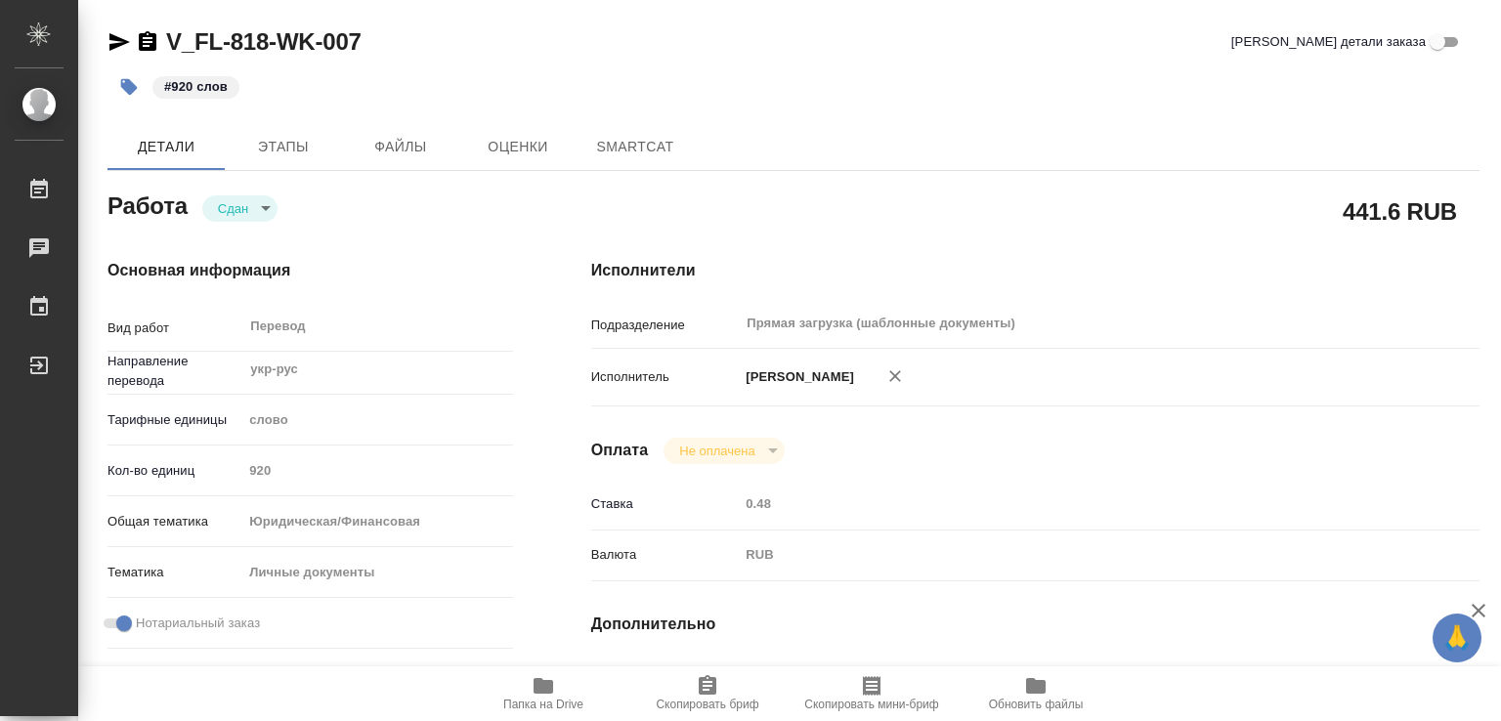
type textarea "x"
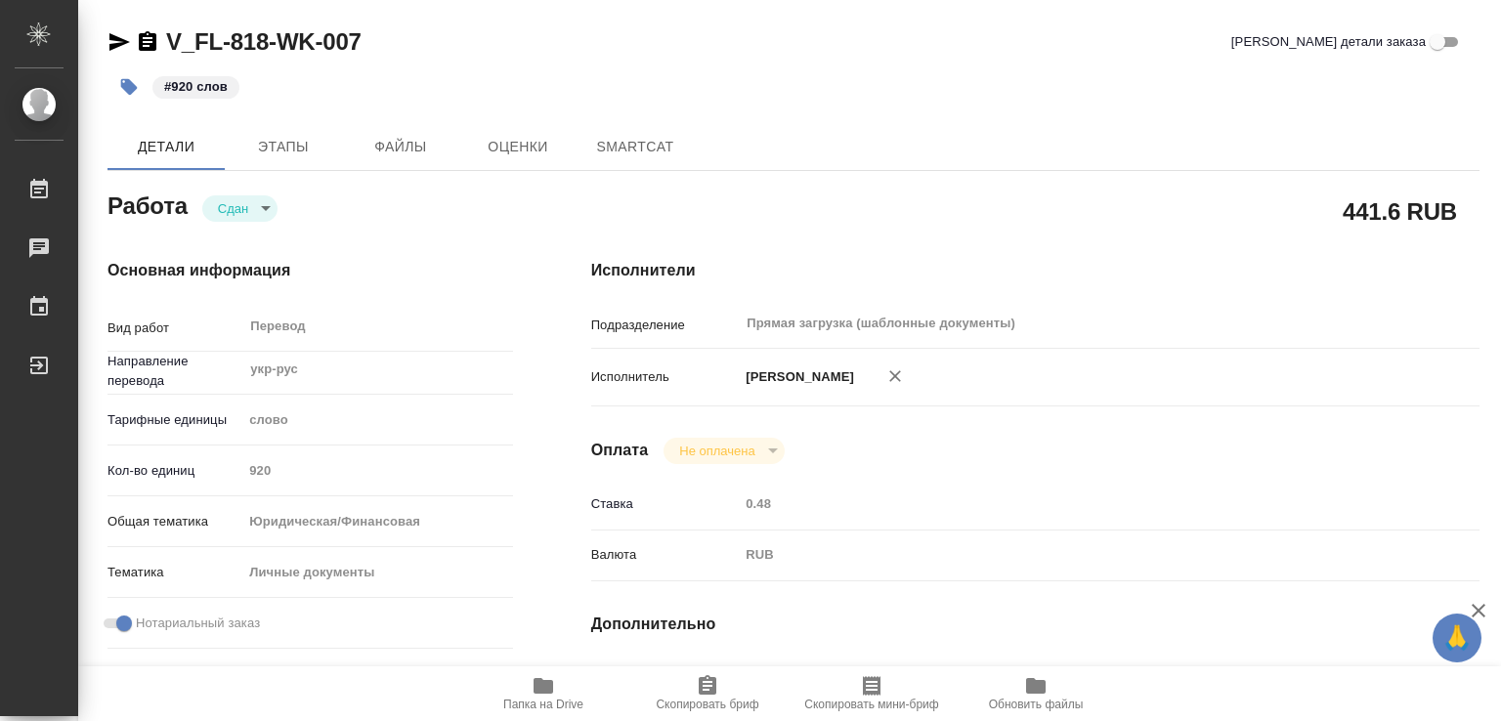
type textarea "x"
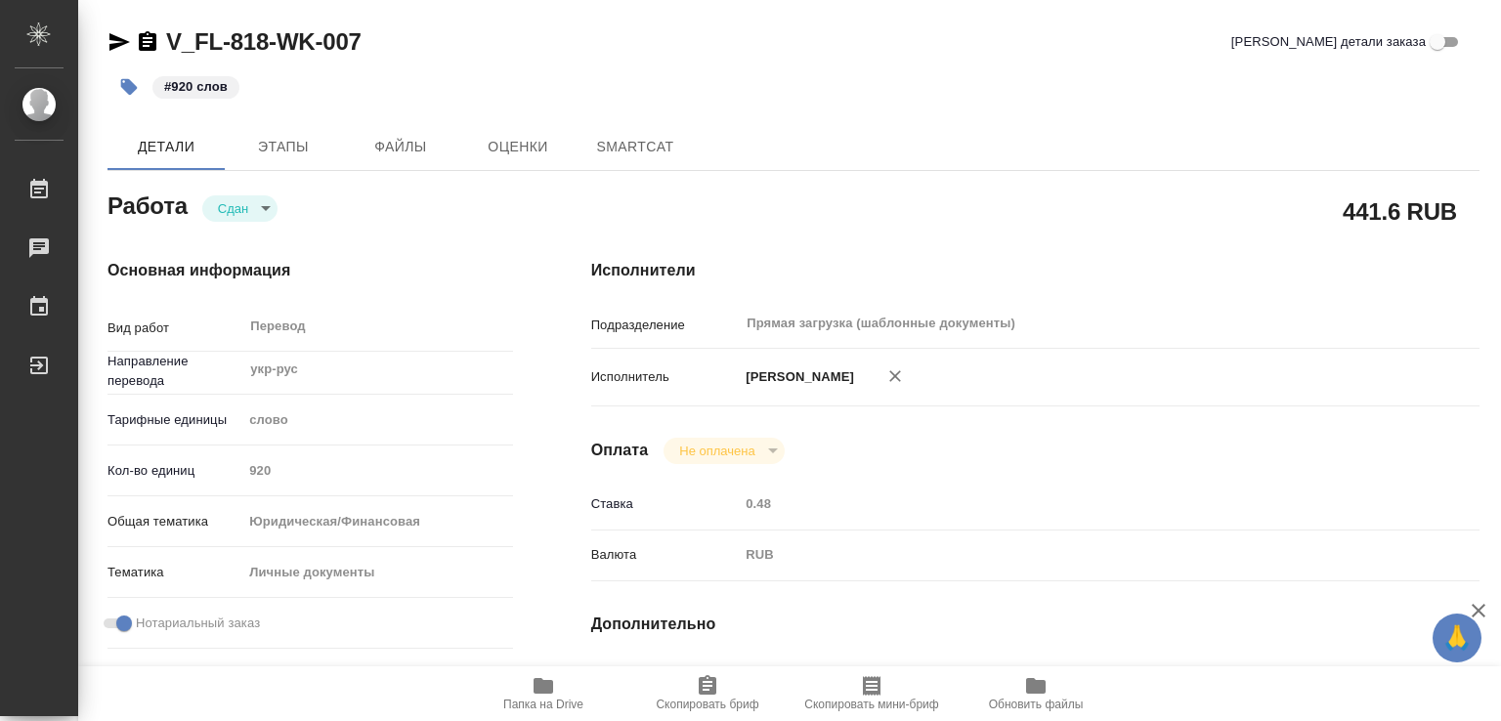
type textarea "x"
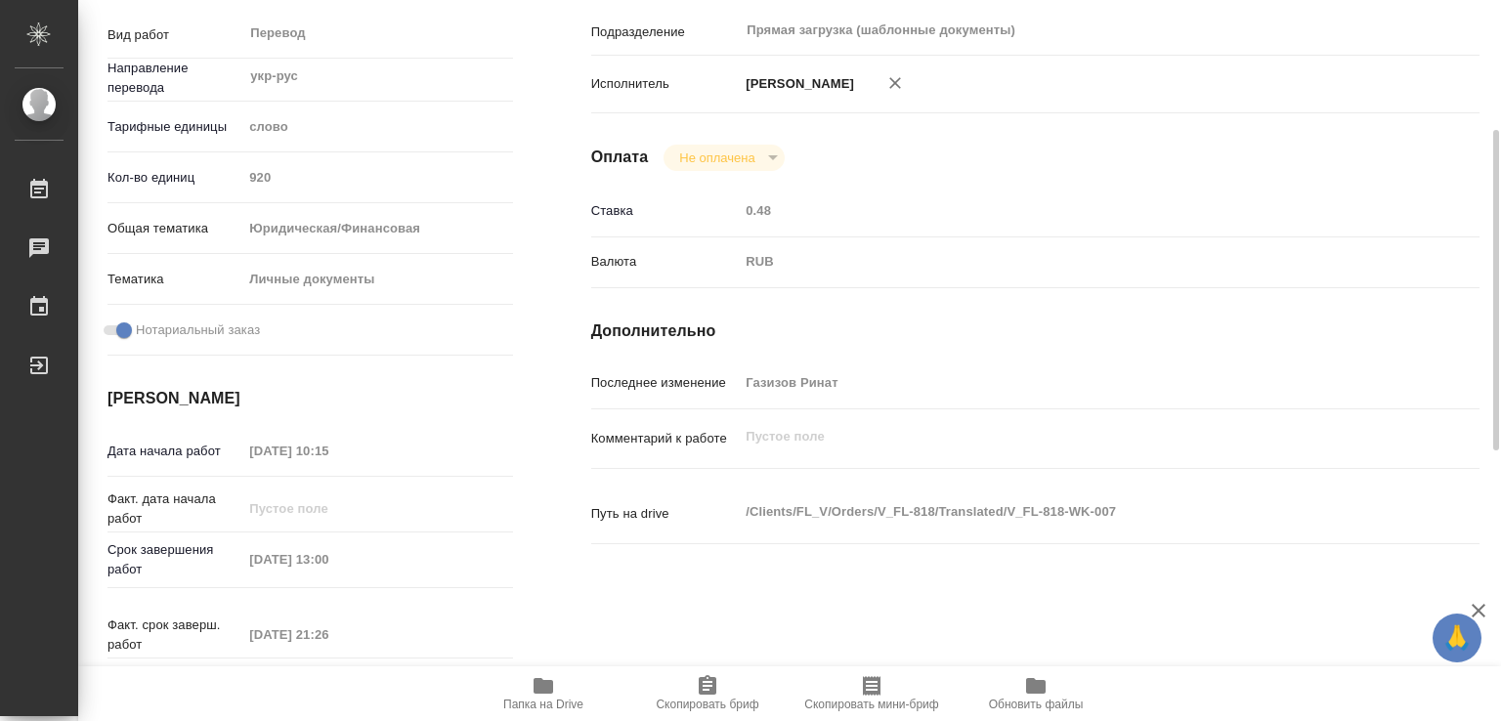
scroll to position [391, 0]
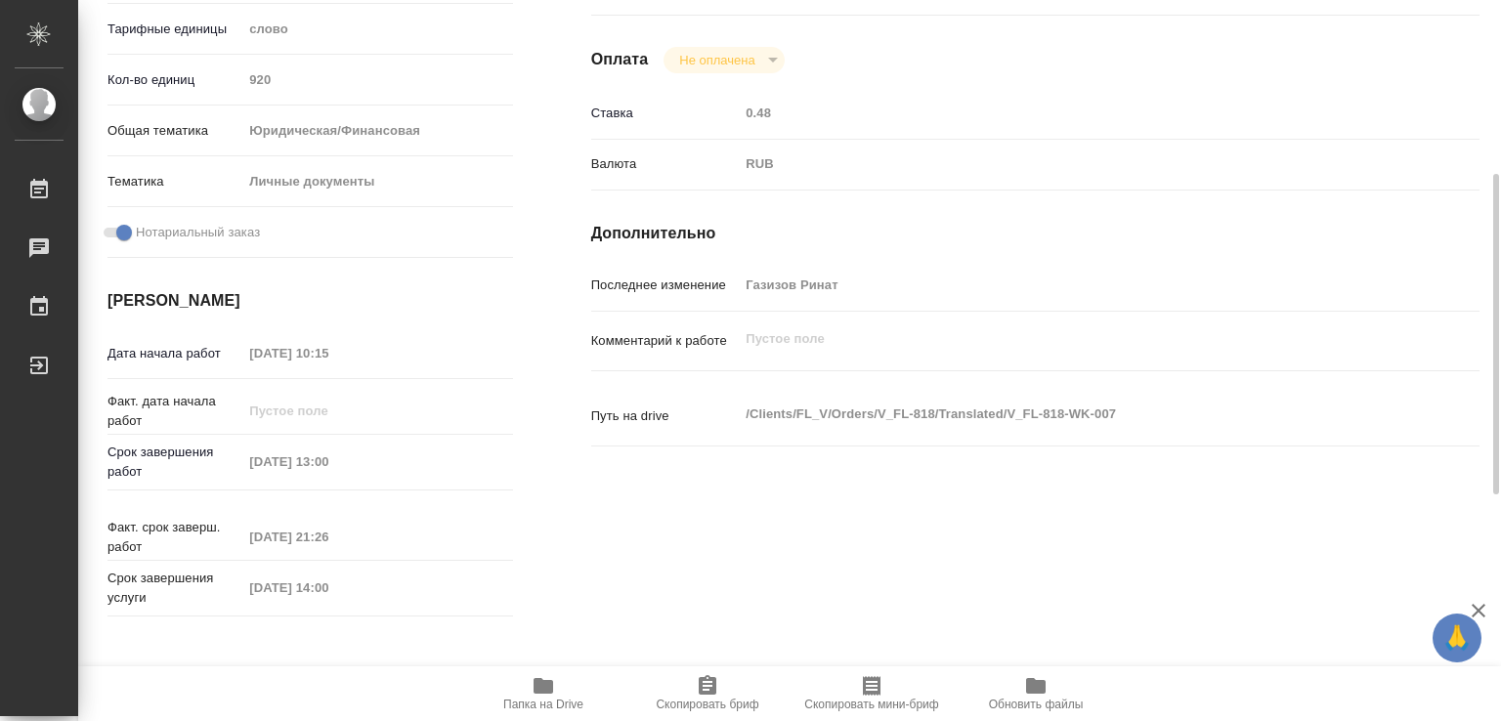
type textarea "x"
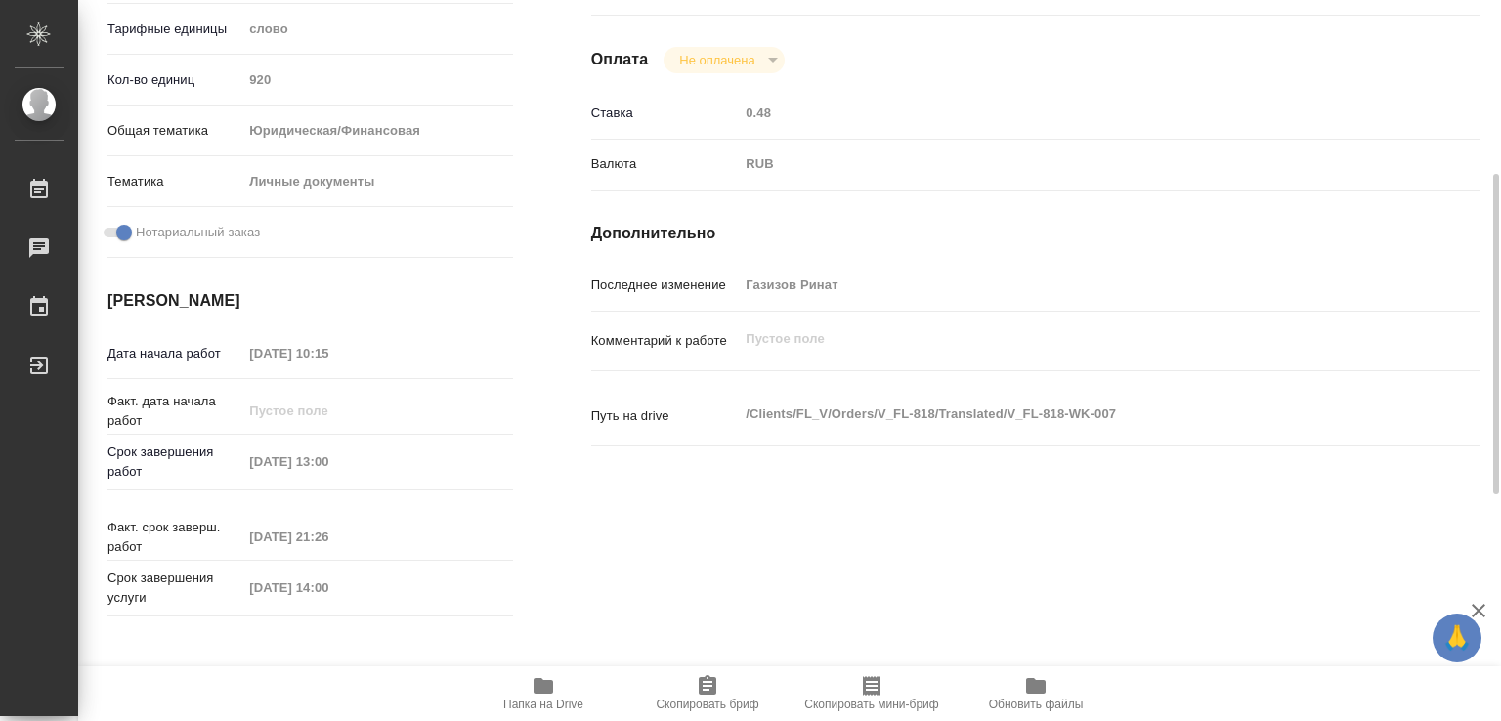
type textarea "x"
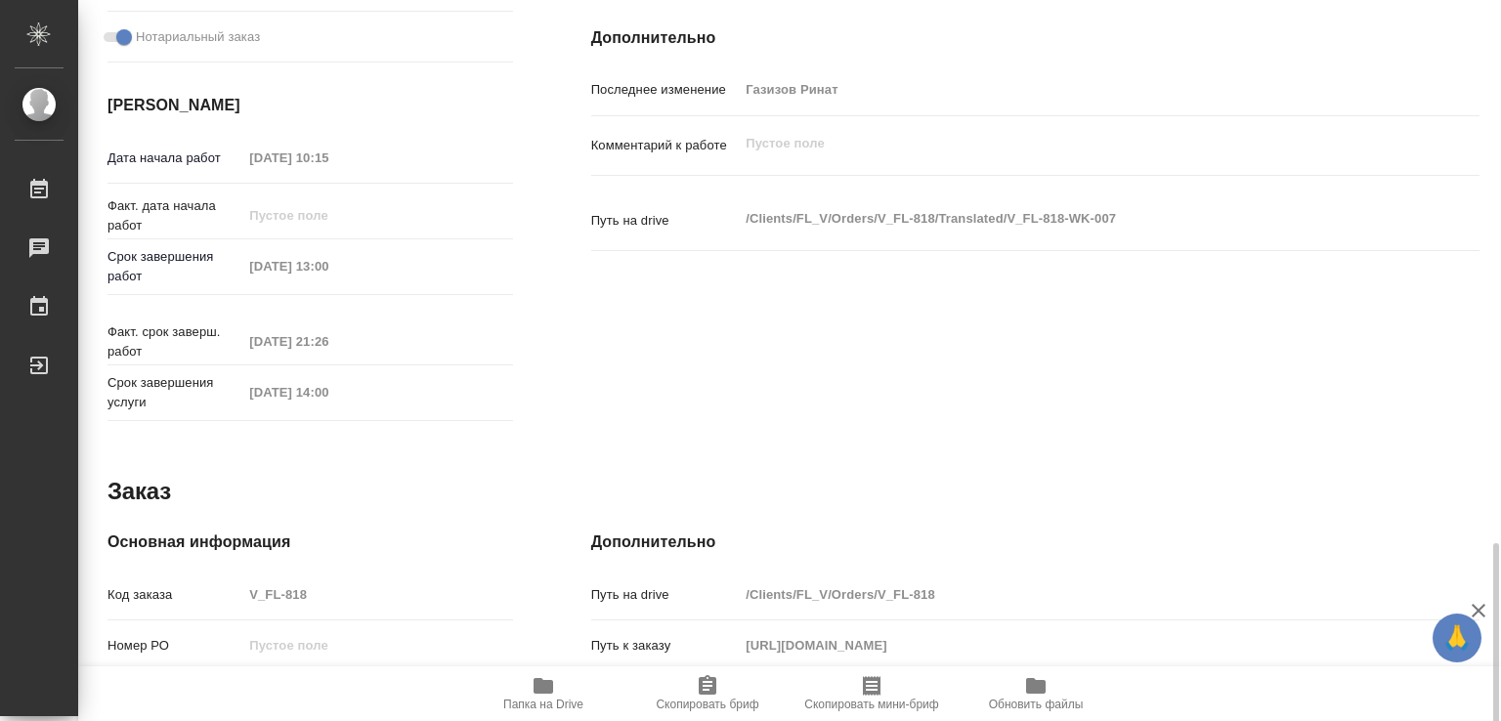
scroll to position [899, 0]
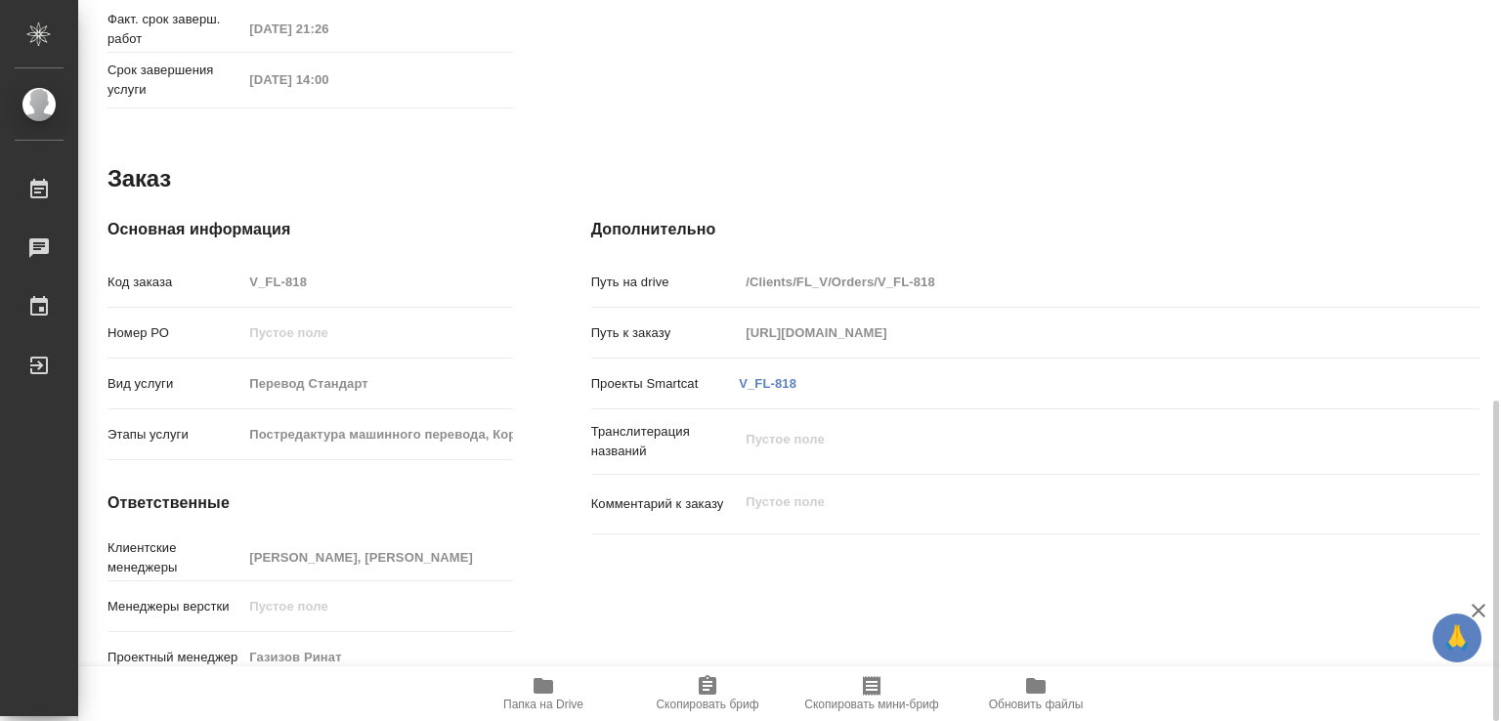
click at [546, 692] on icon "button" at bounding box center [543, 686] width 20 height 16
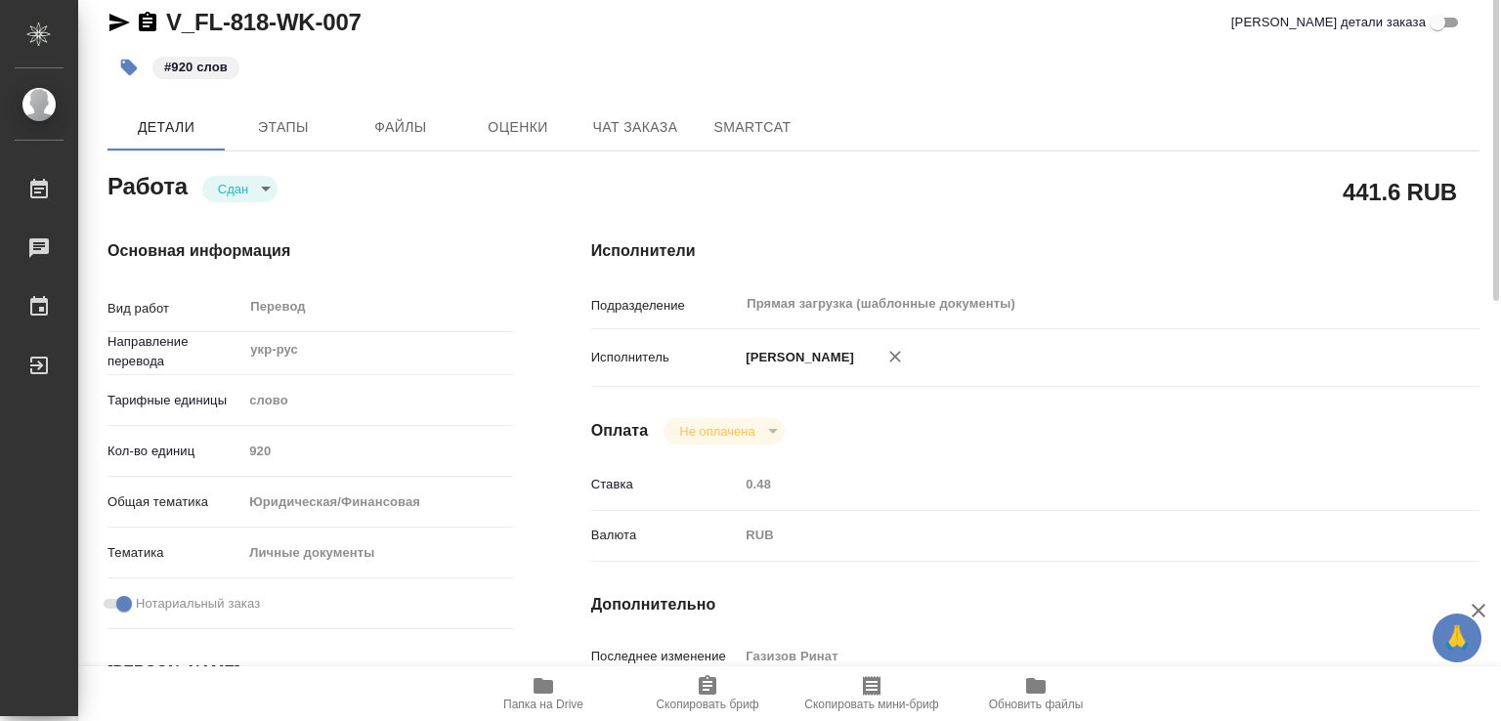
scroll to position [0, 0]
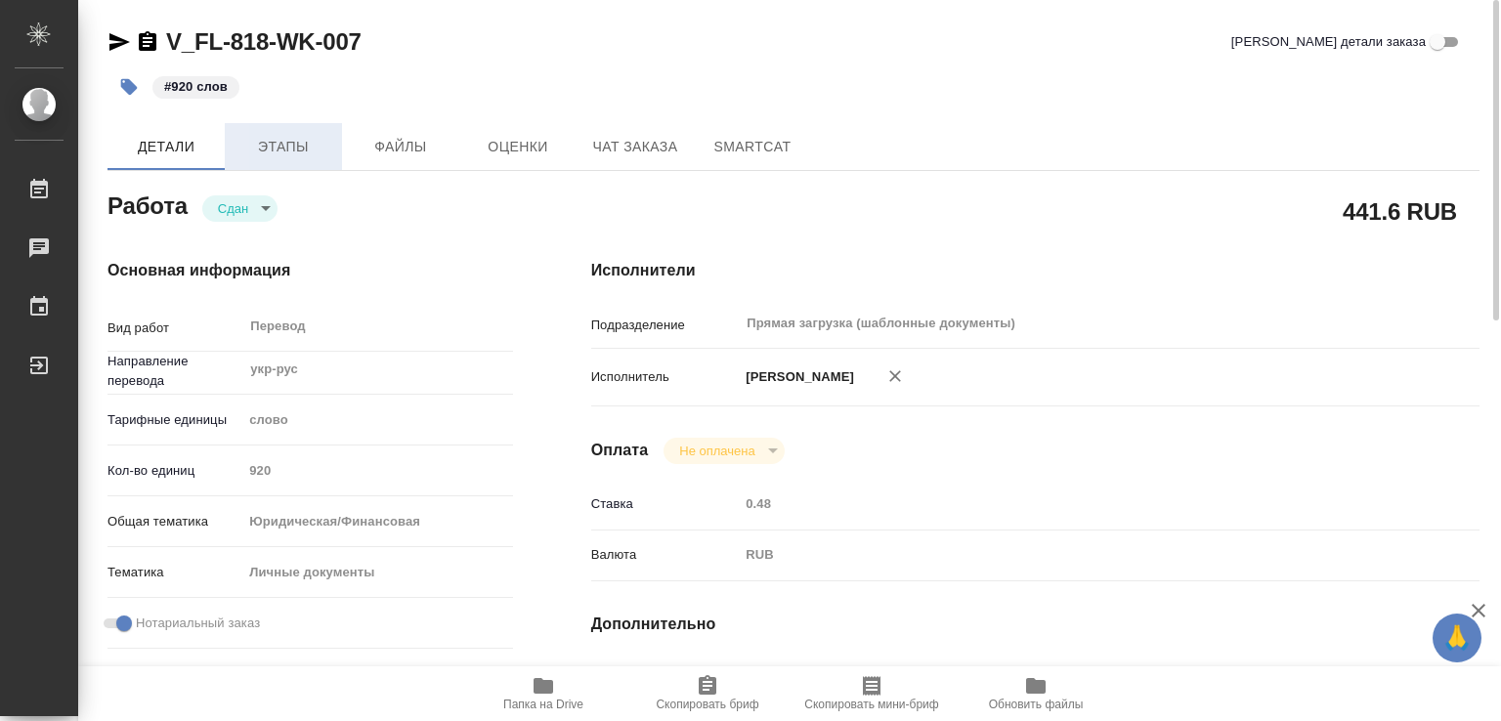
click at [276, 157] on span "Этапы" at bounding box center [283, 147] width 94 height 24
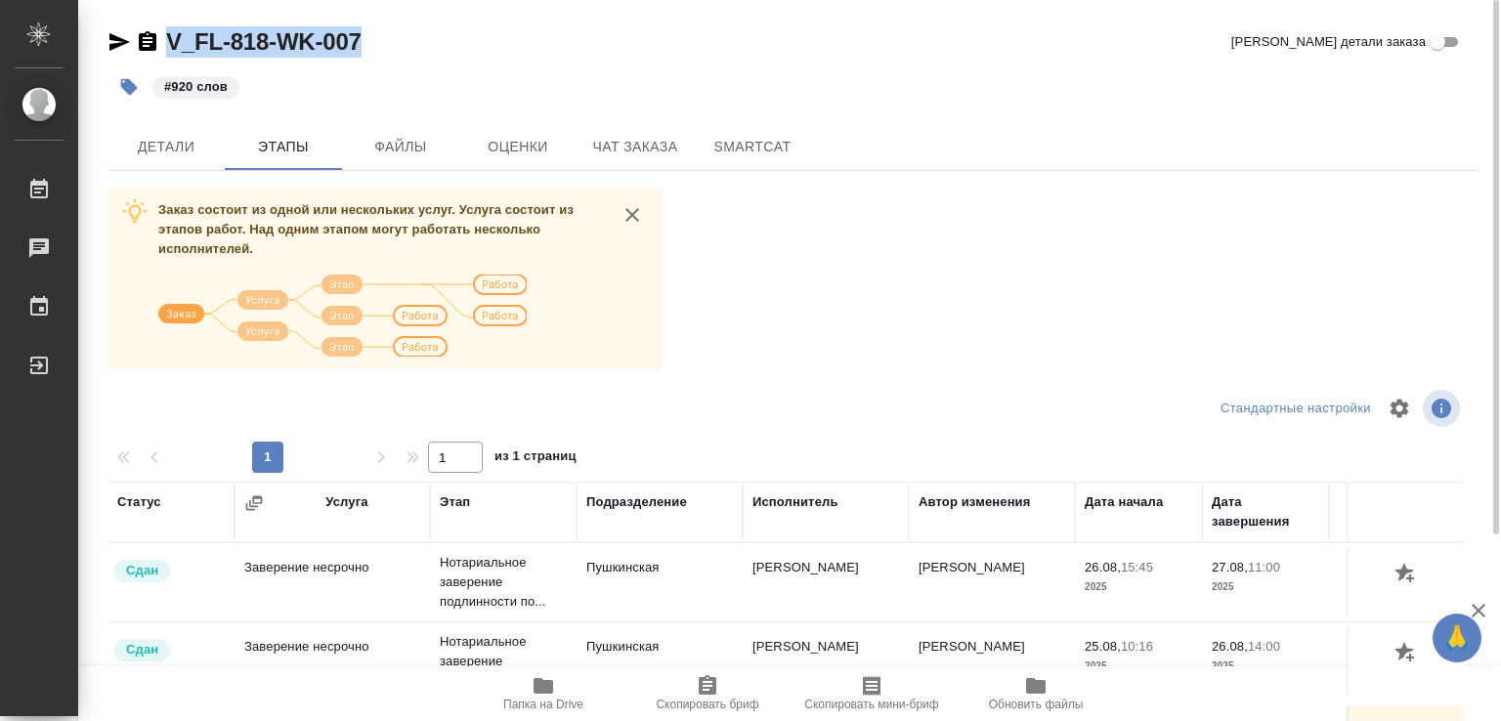
drag, startPoint x: 359, startPoint y: 38, endPoint x: 119, endPoint y: 55, distance: 239.9
click at [119, 55] on div "V_FL-818-WK-007 Кратко детали заказа" at bounding box center [793, 41] width 1372 height 31
copy link "V_FL-818-WK-007"
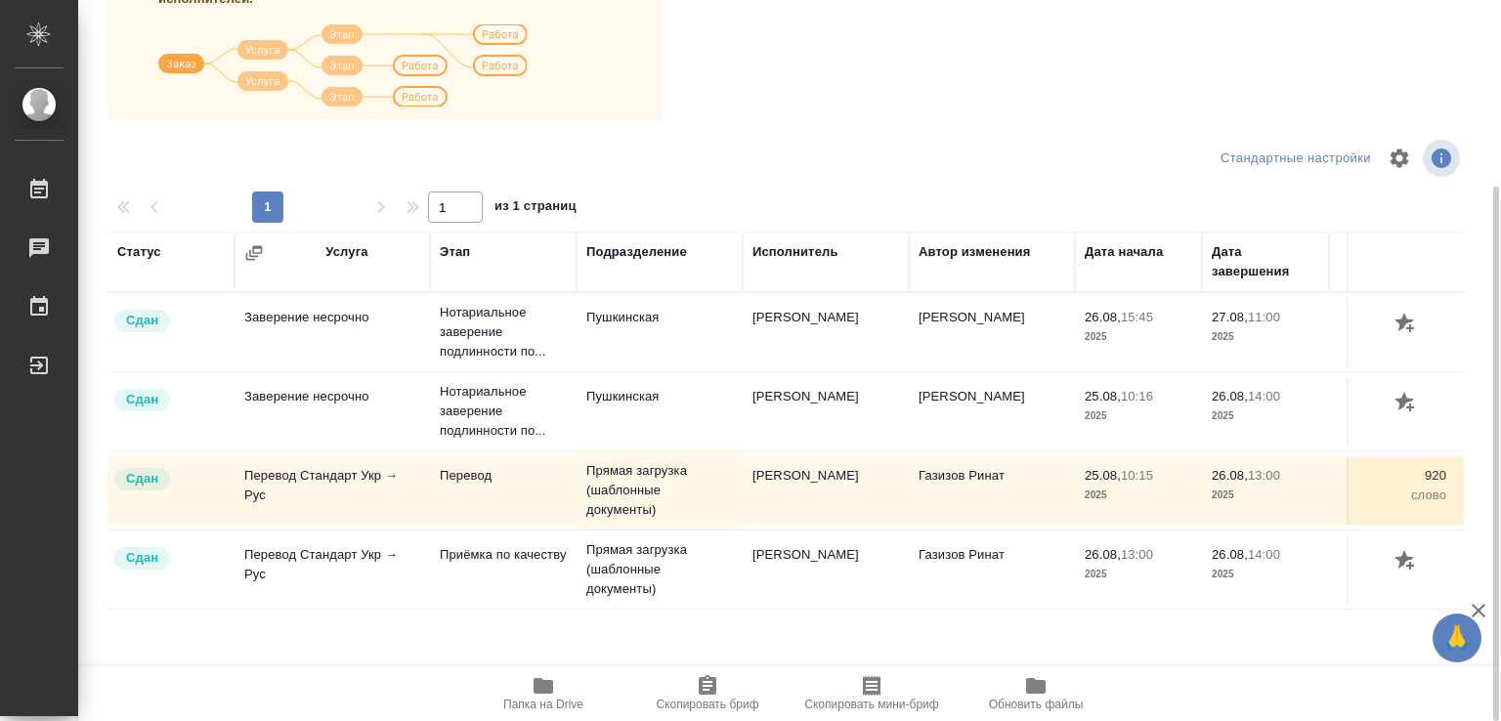
click at [626, 568] on td "Прямая загрузка (шаблонные документы)" at bounding box center [659, 570] width 166 height 78
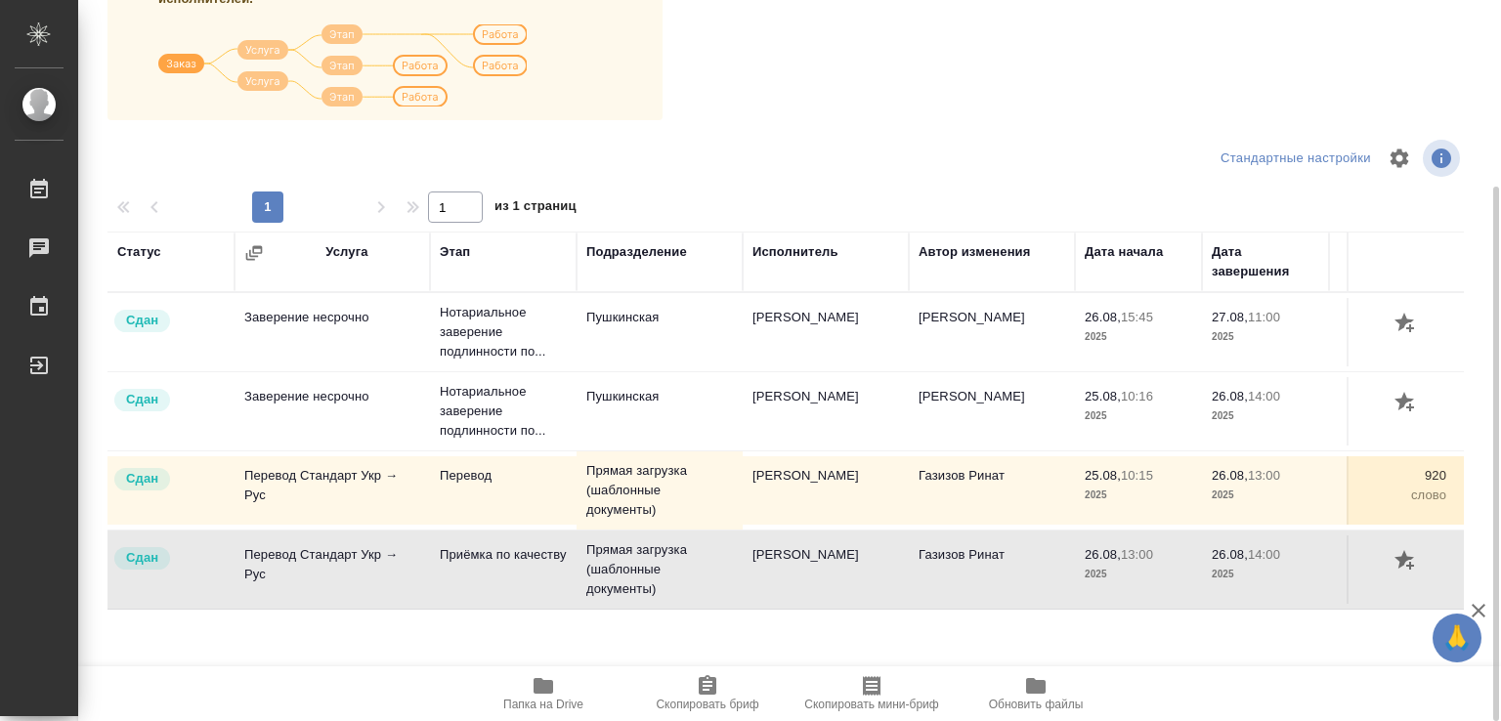
scroll to position [0, 0]
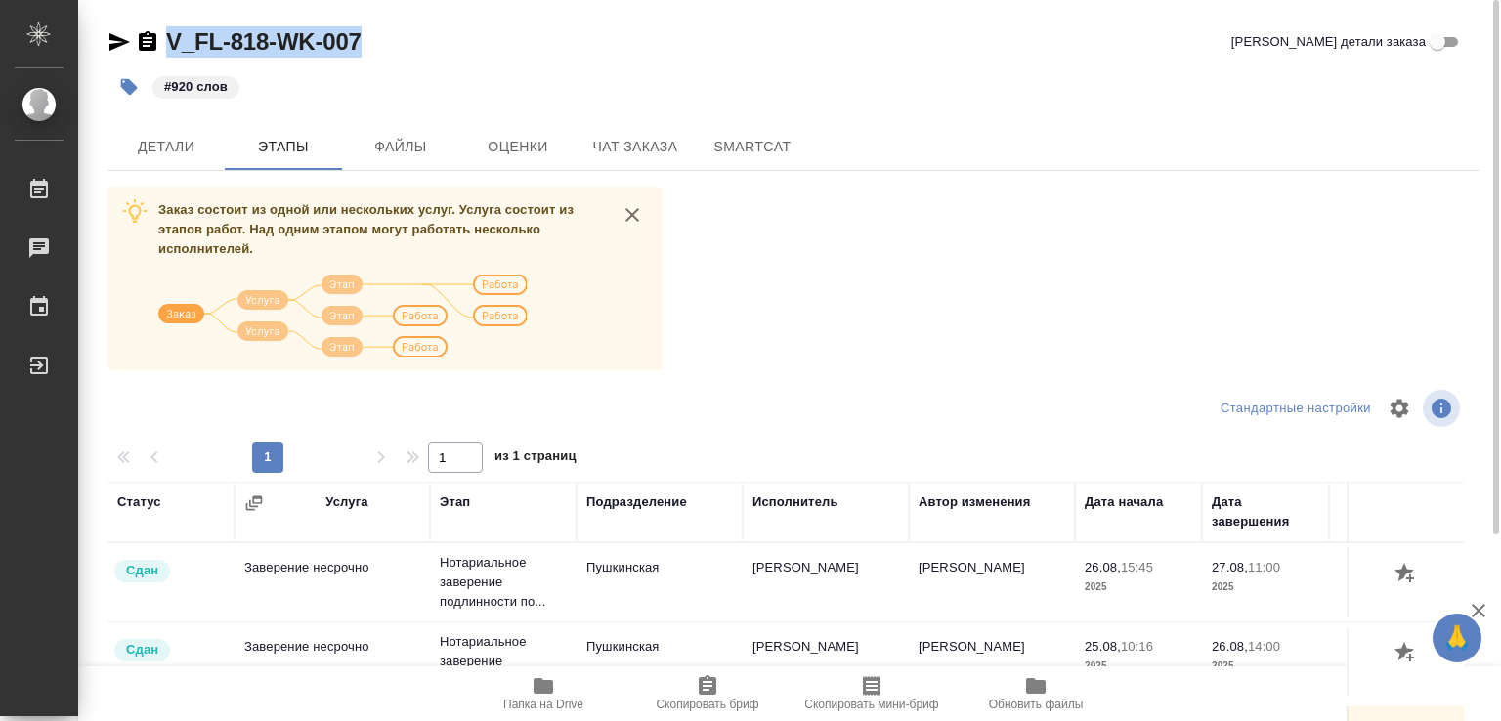
copy link "V_FL-818-WK-007"
click at [172, 152] on span "Детали" at bounding box center [166, 147] width 94 height 24
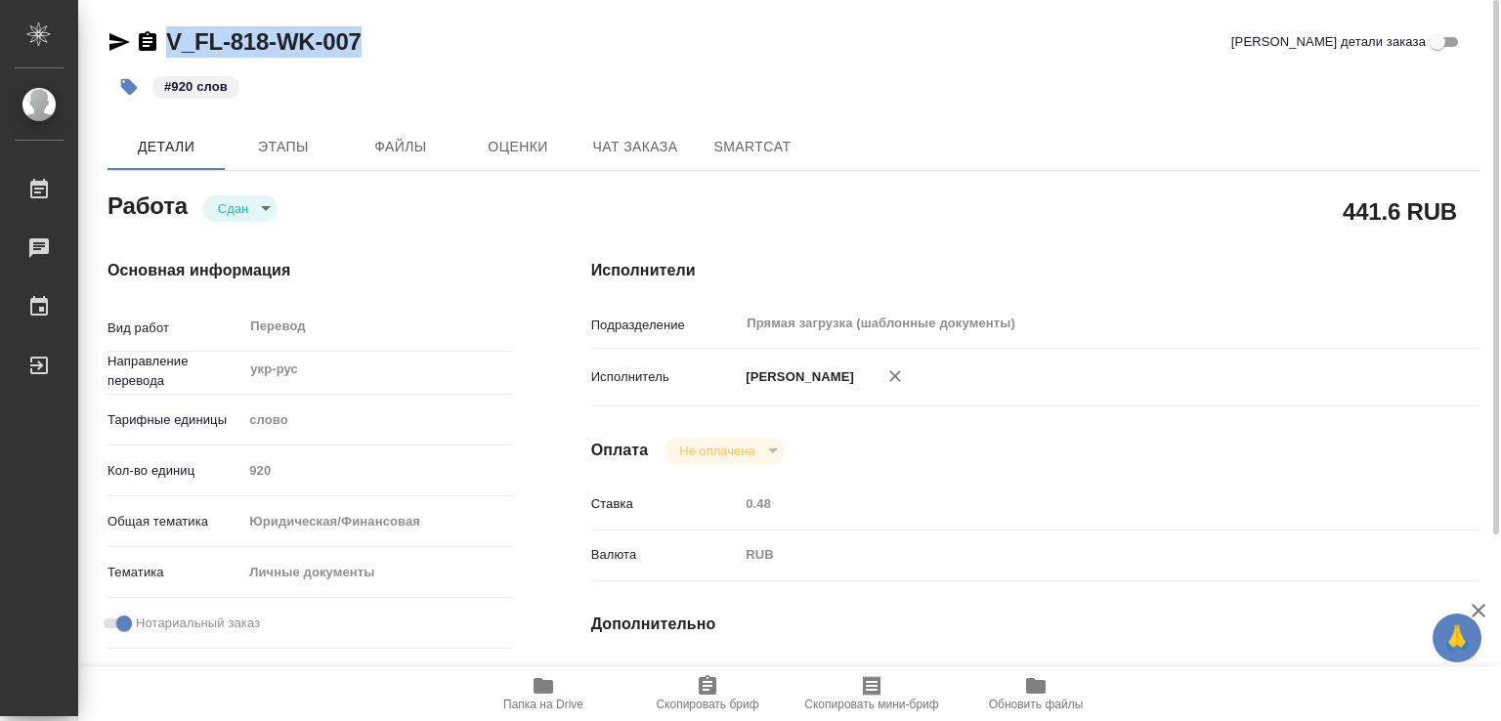
type textarea "x"
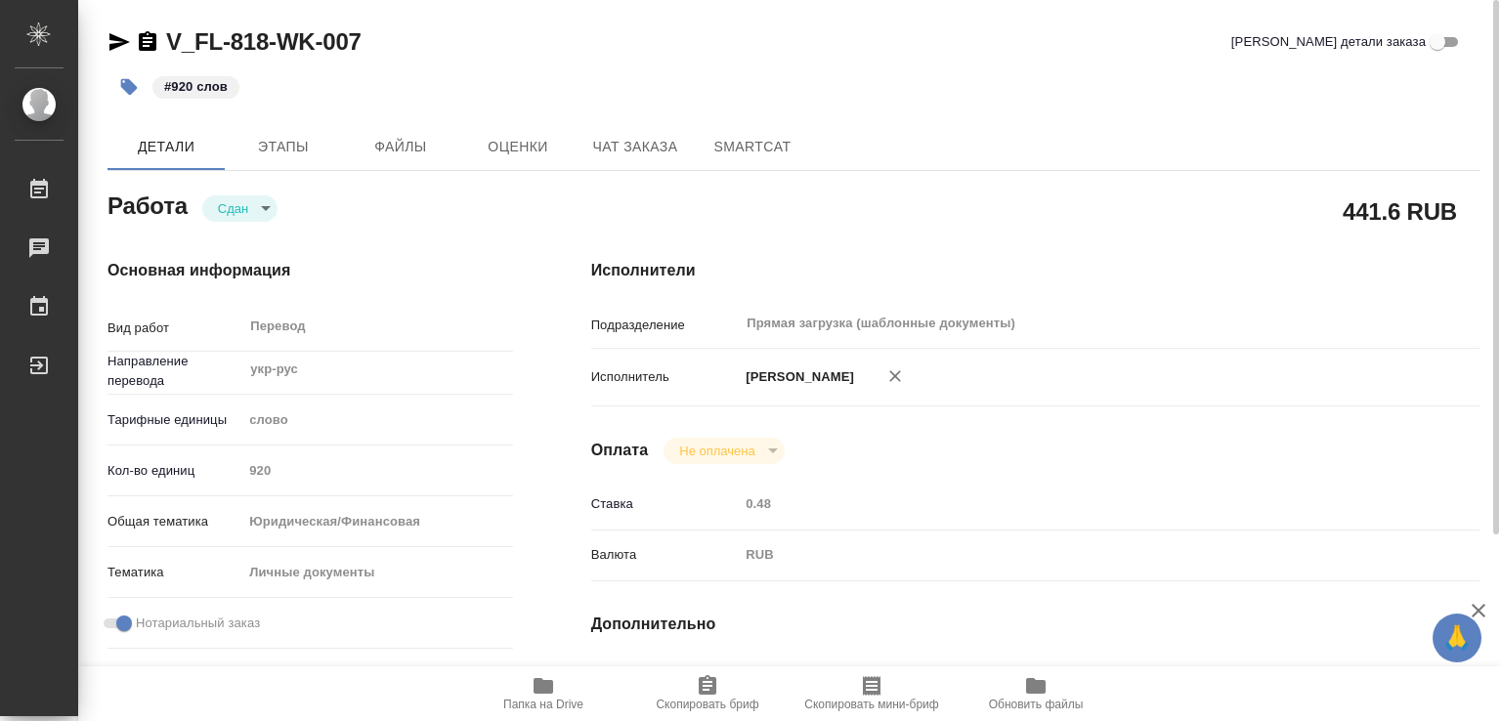
type textarea "x"
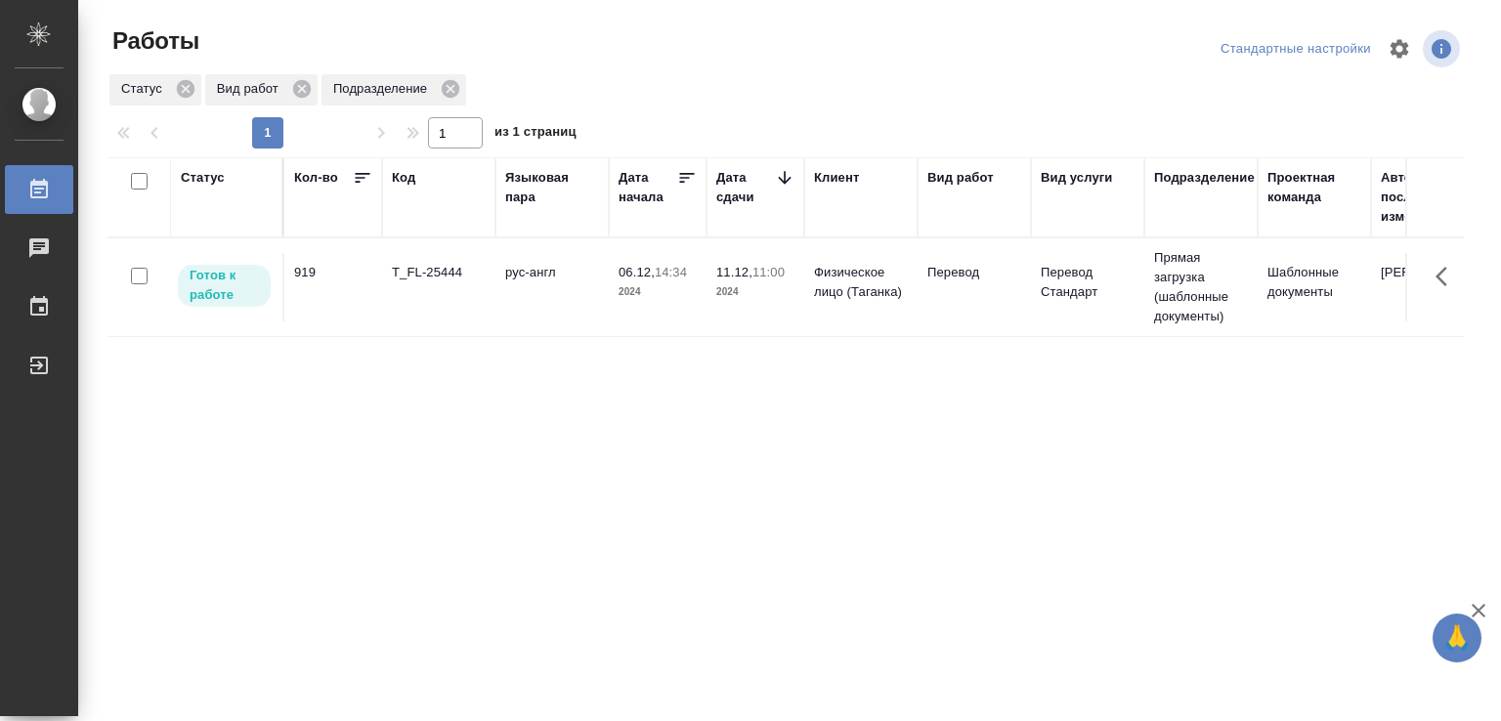
click at [227, 286] on p "Готов к работе" at bounding box center [224, 285] width 69 height 39
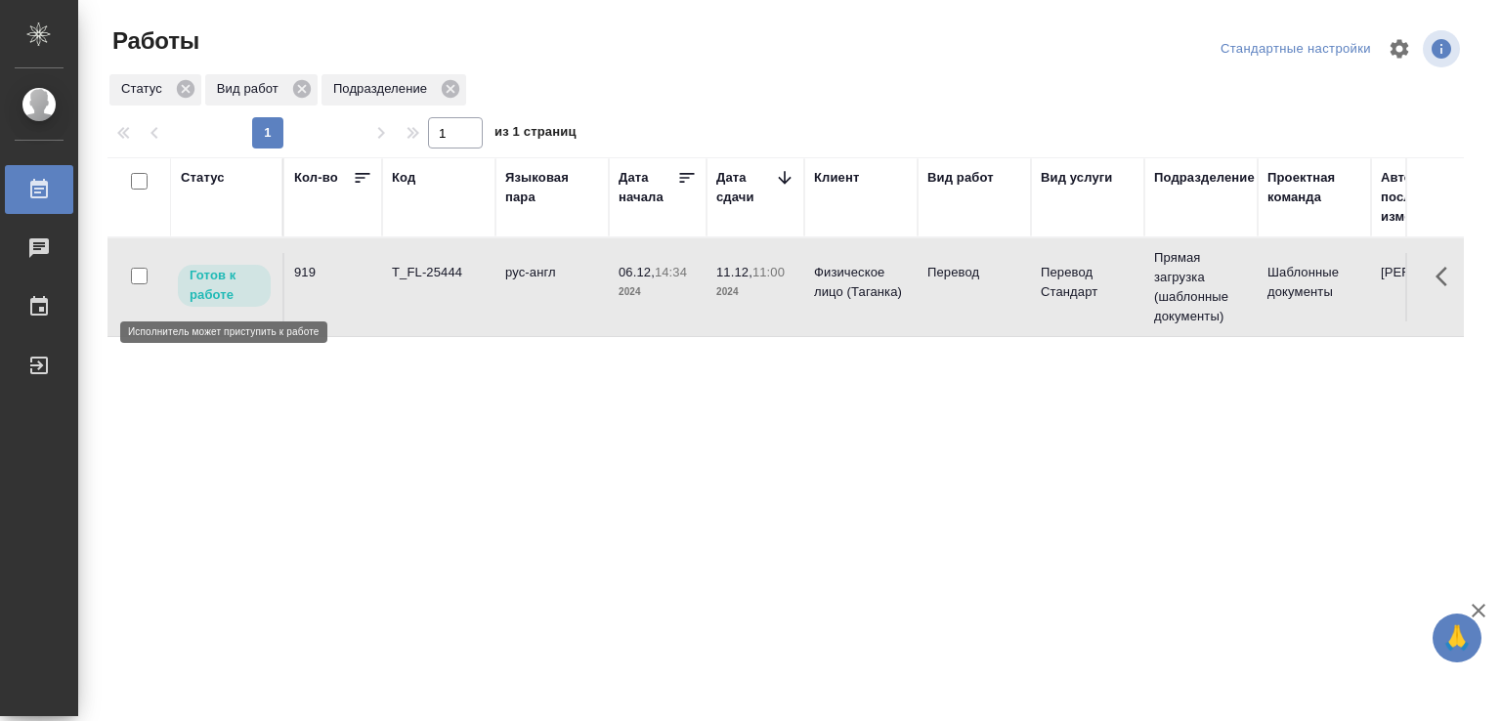
click at [231, 297] on p "Готов к работе" at bounding box center [224, 285] width 69 height 39
click at [234, 293] on p "Готов к работе" at bounding box center [224, 285] width 69 height 39
click at [474, 390] on div "Статус Кол-во Код Языковая пара Дата начала Дата сдачи Клиент Вид работ Вид усл…" at bounding box center [785, 508] width 1356 height 703
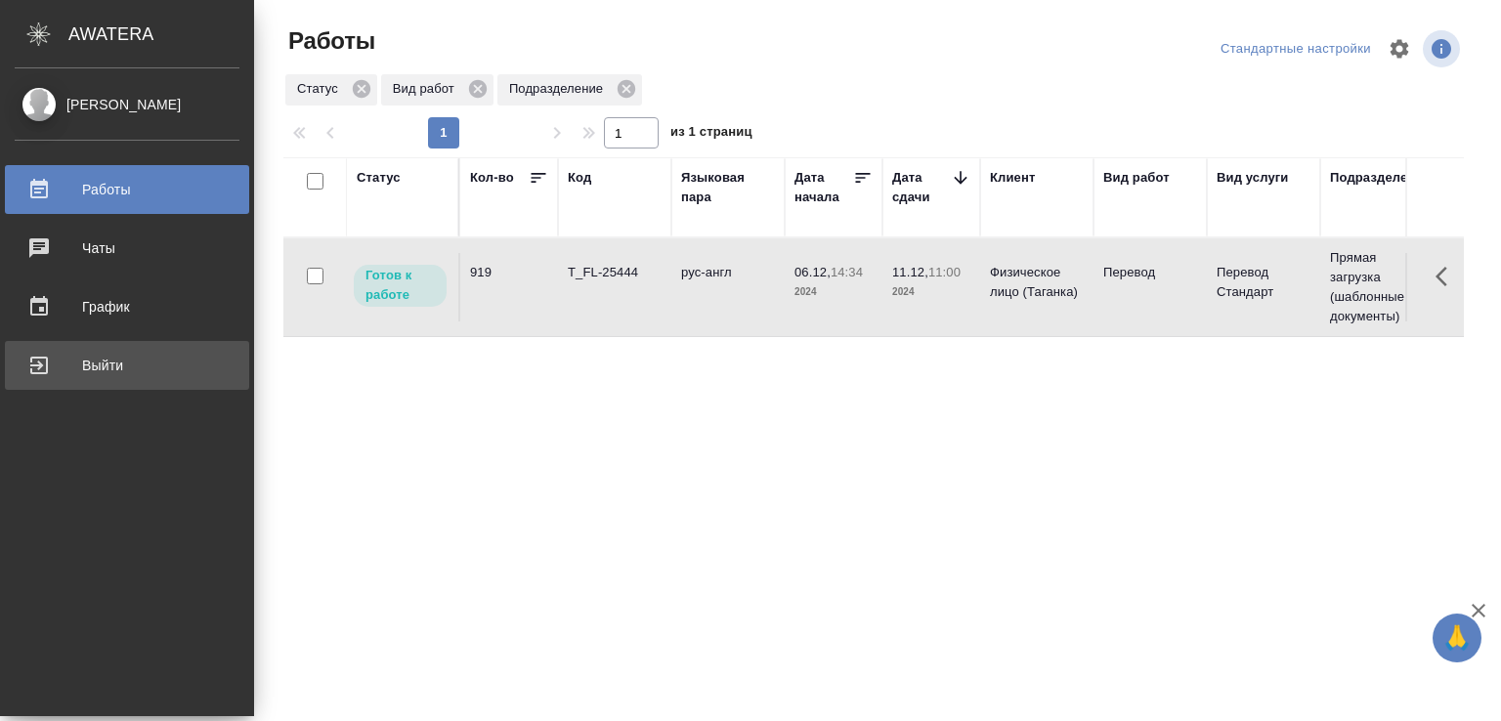
click at [48, 365] on div "Выйти" at bounding box center [127, 365] width 225 height 29
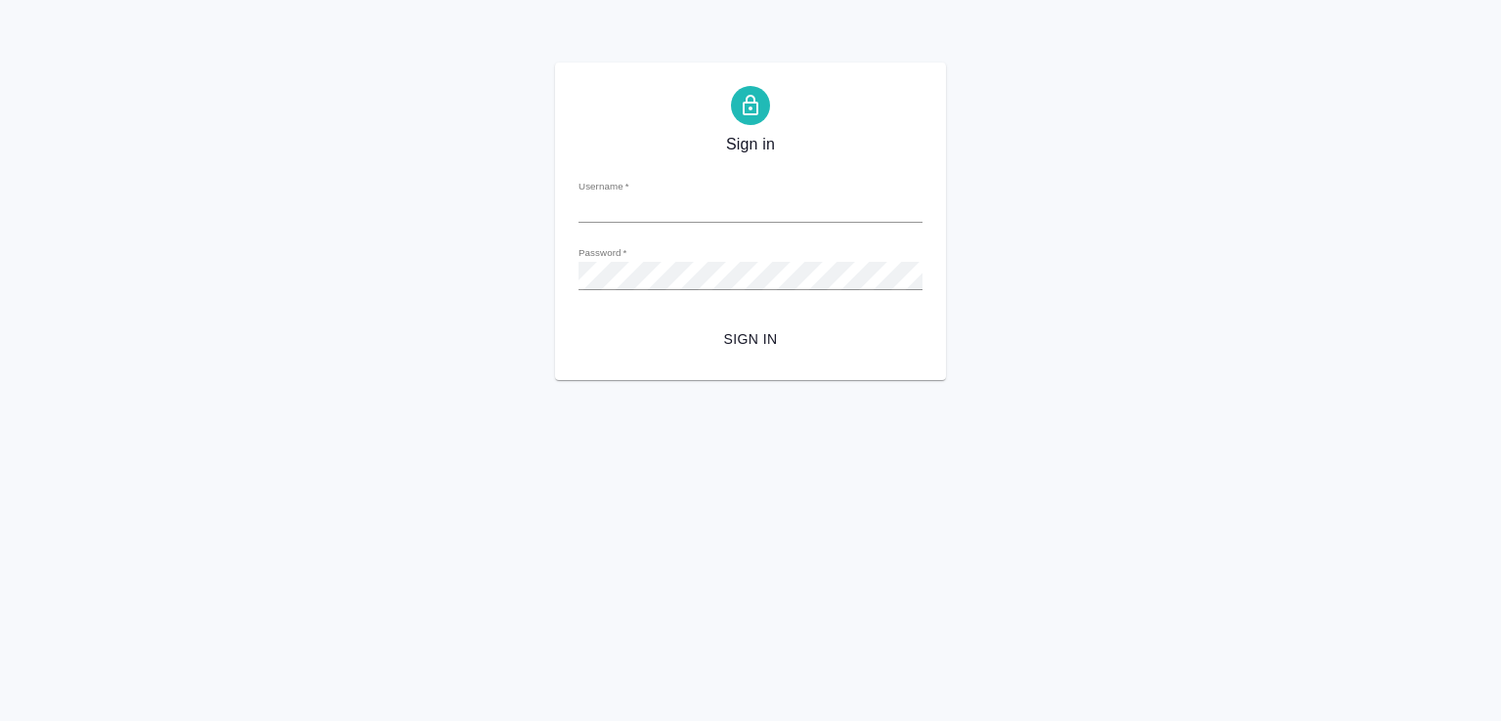
type input "[PERSON_NAME][EMAIL_ADDRESS][DOMAIN_NAME]"
click at [767, 339] on span "Sign in" at bounding box center [750, 339] width 313 height 24
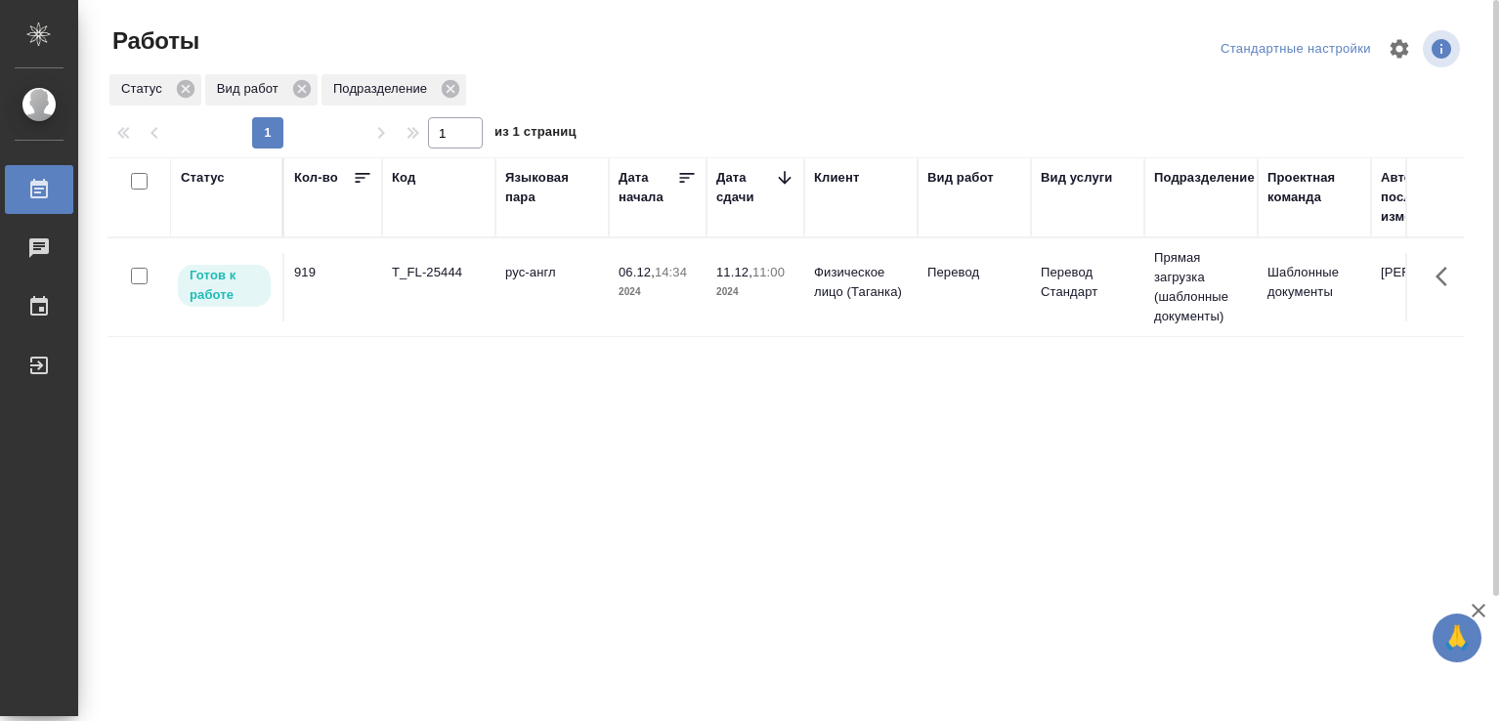
click at [567, 478] on div "Статус Кол-во Код Языковая пара Дата начала Дата сдачи Клиент Вид работ Вид усл…" at bounding box center [785, 508] width 1356 height 703
